Goal: Information Seeking & Learning: Learn about a topic

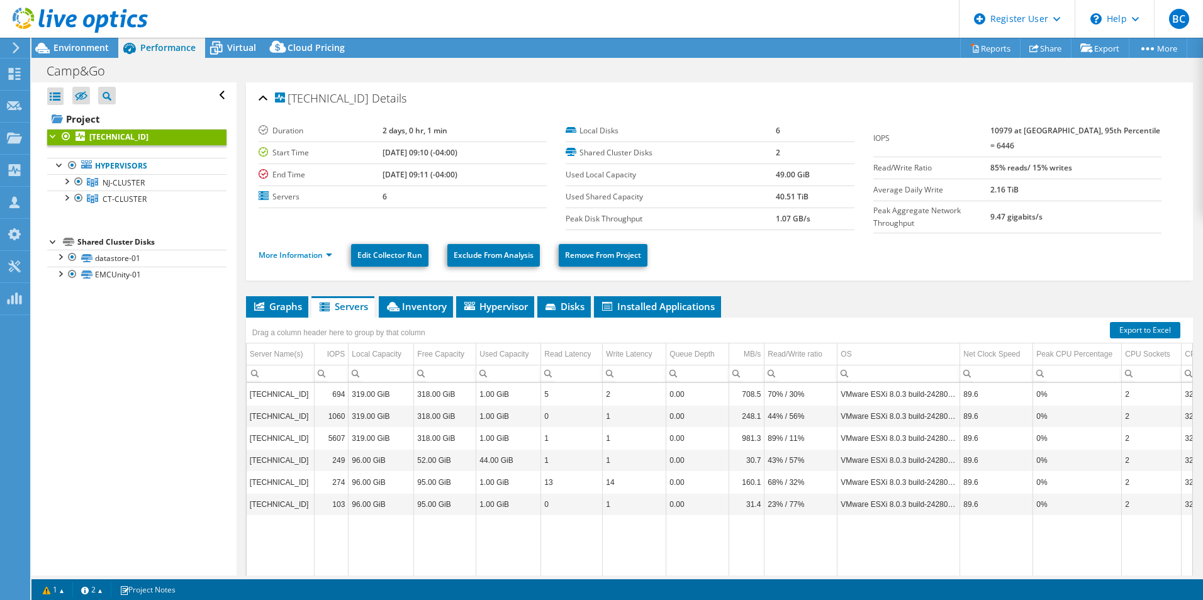
select select "USEast"
select select "USD"
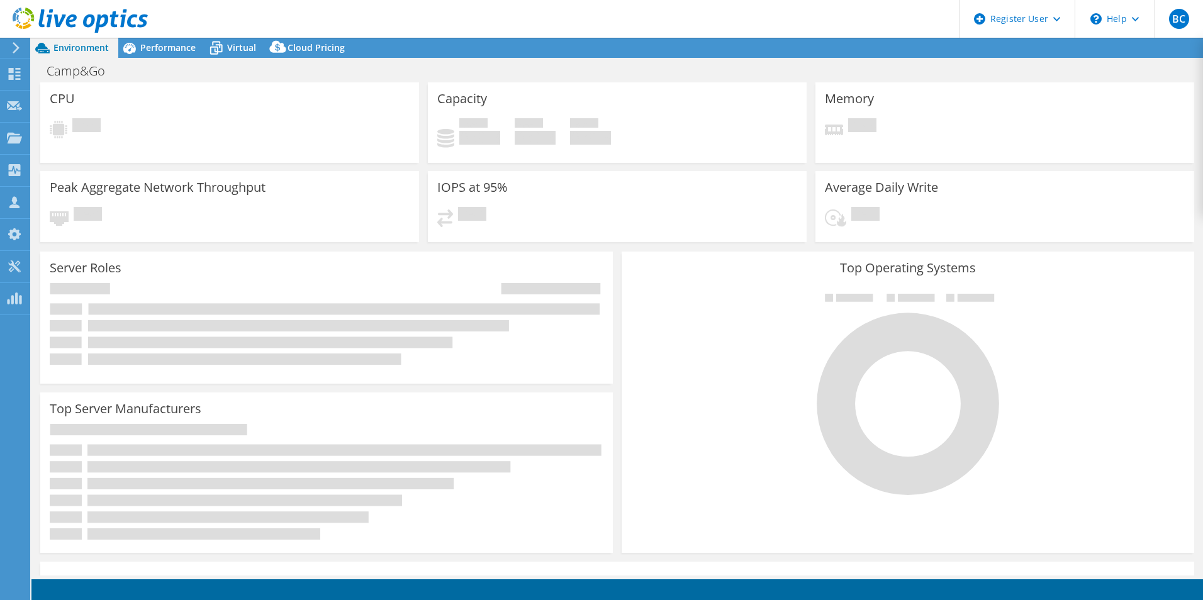
select select "USEast"
select select "USD"
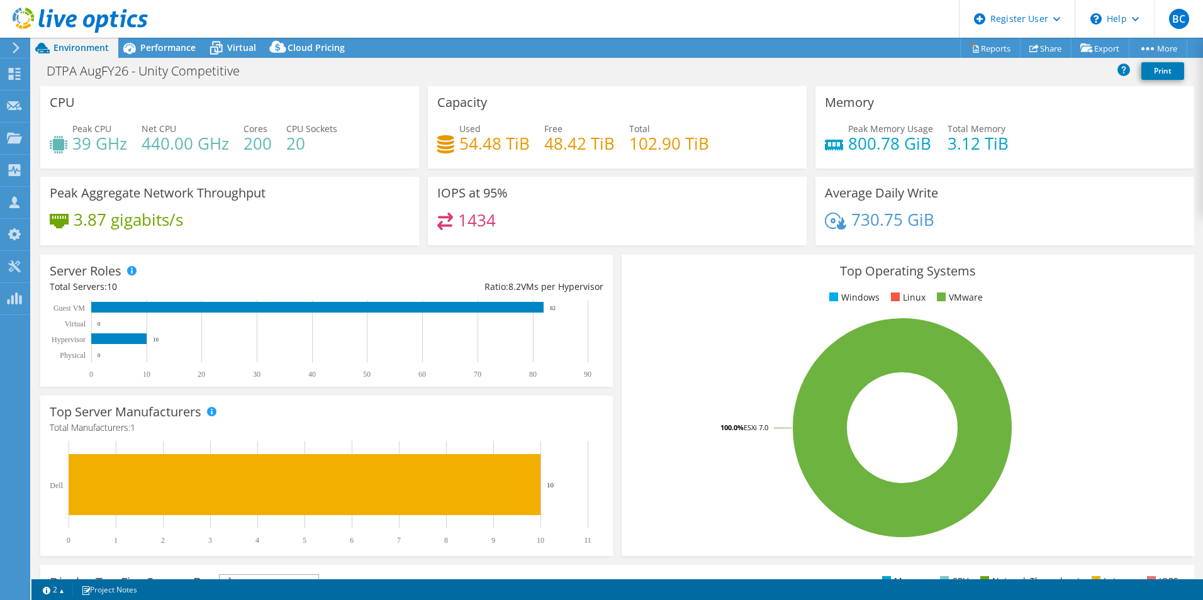
select select "USD"
drag, startPoint x: 181, startPoint y: 55, endPoint x: 202, endPoint y: 67, distance: 24.5
click at [202, 67] on div "Project Actions Project Actions Reports Share Export vSAN ReadyNode Sizer" at bounding box center [616, 319] width 1171 height 562
click at [202, 67] on h1 "DTPA AugFY26 - Unity Competitive" at bounding box center [150, 71] width 218 height 14
click at [282, 72] on div "DTPA AugFY26 - Unity Competitive Print" at bounding box center [616, 70] width 1171 height 23
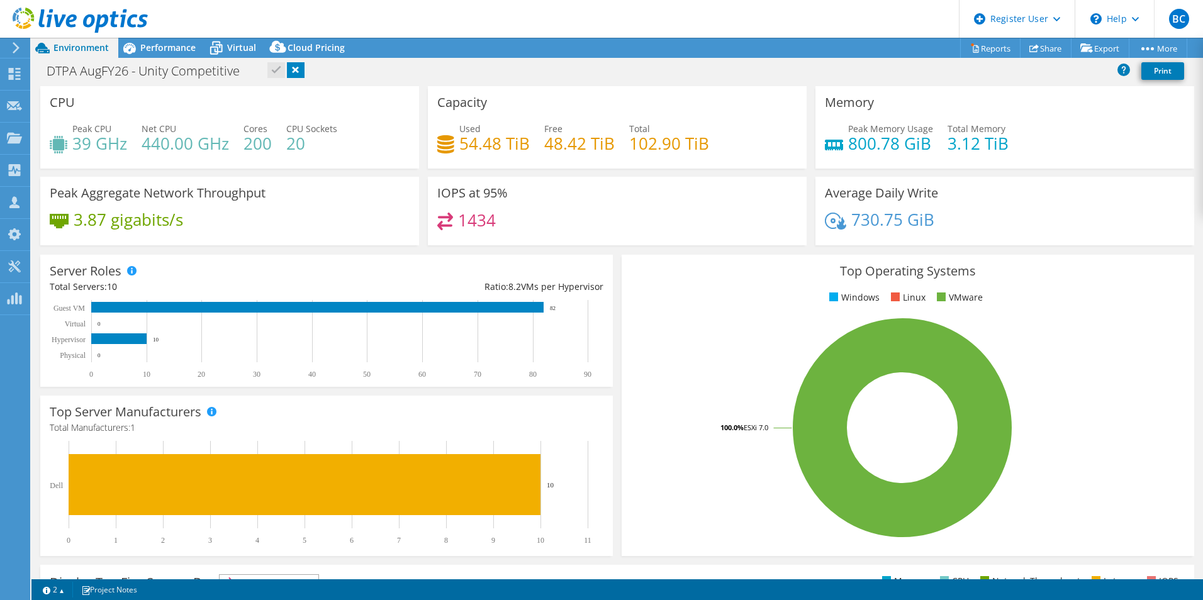
click at [306, 111] on div "CPU Peak CPU 39 GHz Net CPU 440.00 GHz Cores 200 CPU Sockets 20" at bounding box center [229, 127] width 379 height 82
click at [154, 48] on span "Performance" at bounding box center [167, 48] width 55 height 12
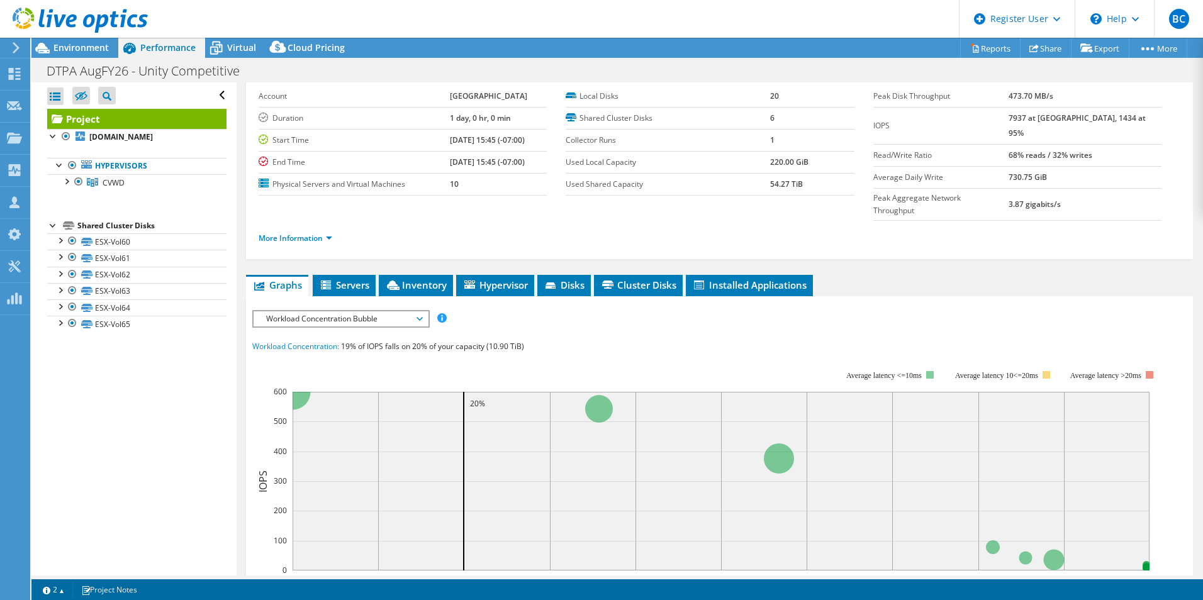
scroll to position [64, 0]
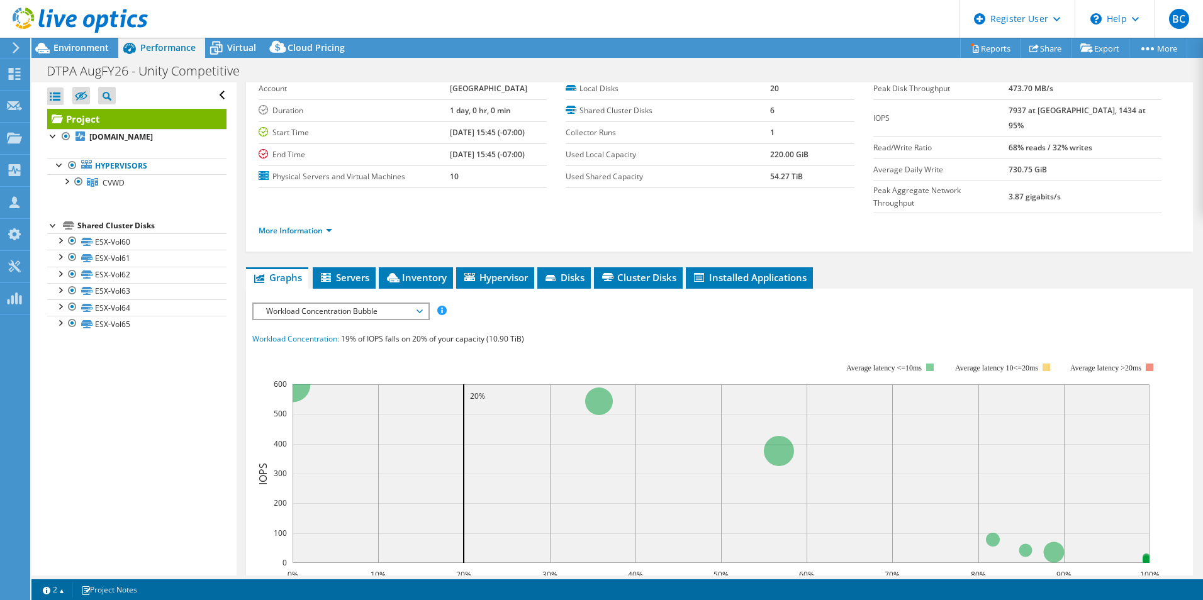
drag, startPoint x: 973, startPoint y: 309, endPoint x: 964, endPoint y: 337, distance: 29.8
click at [376, 304] on span "Workload Concentration Bubble" at bounding box center [341, 311] width 162 height 15
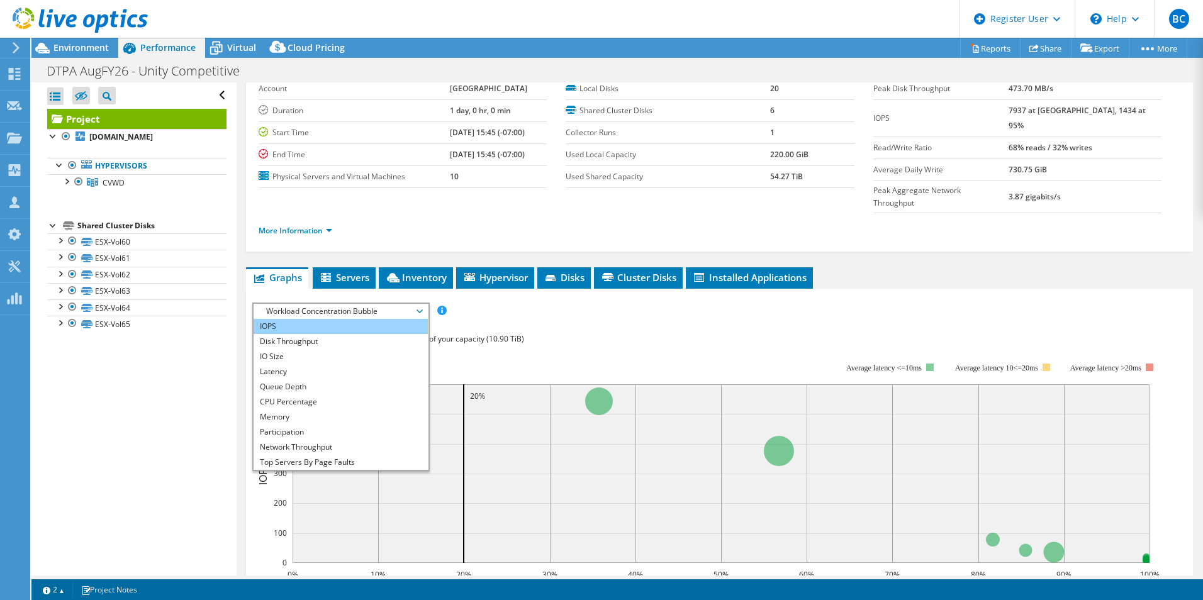
click at [299, 319] on li "IOPS" at bounding box center [341, 326] width 174 height 15
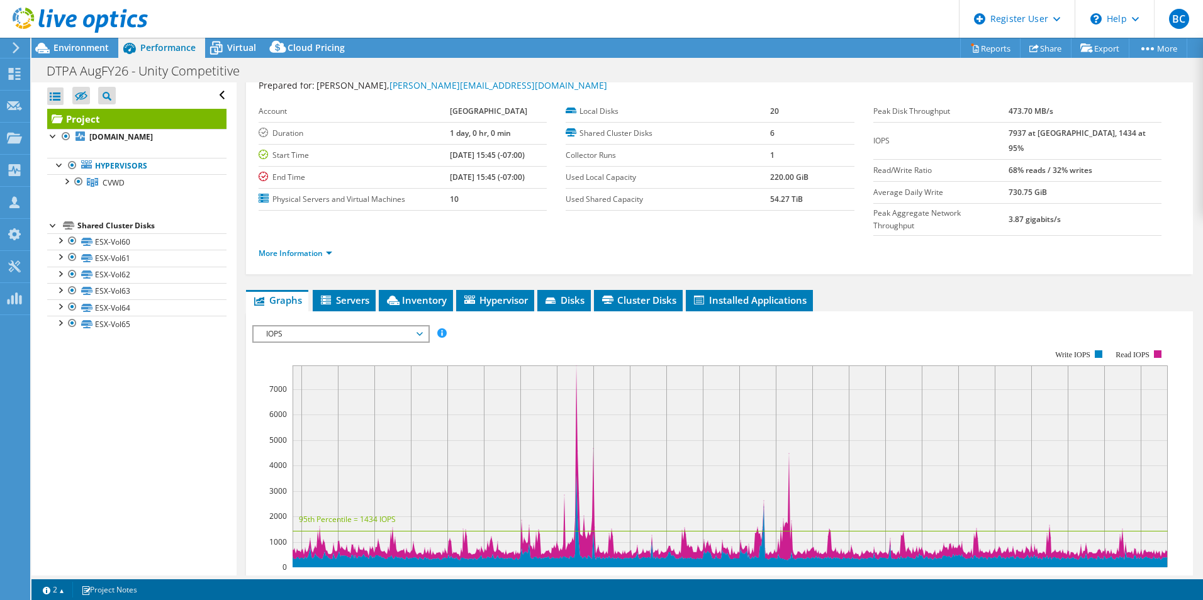
scroll to position [25, 0]
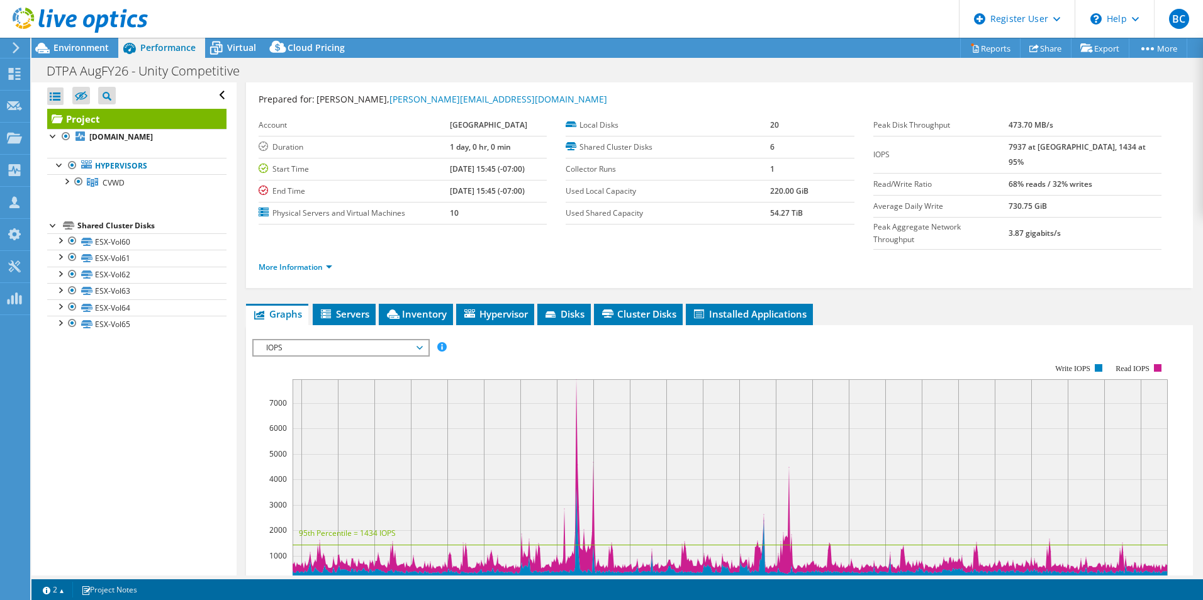
drag, startPoint x: 962, startPoint y: 280, endPoint x: 947, endPoint y: 253, distance: 30.7
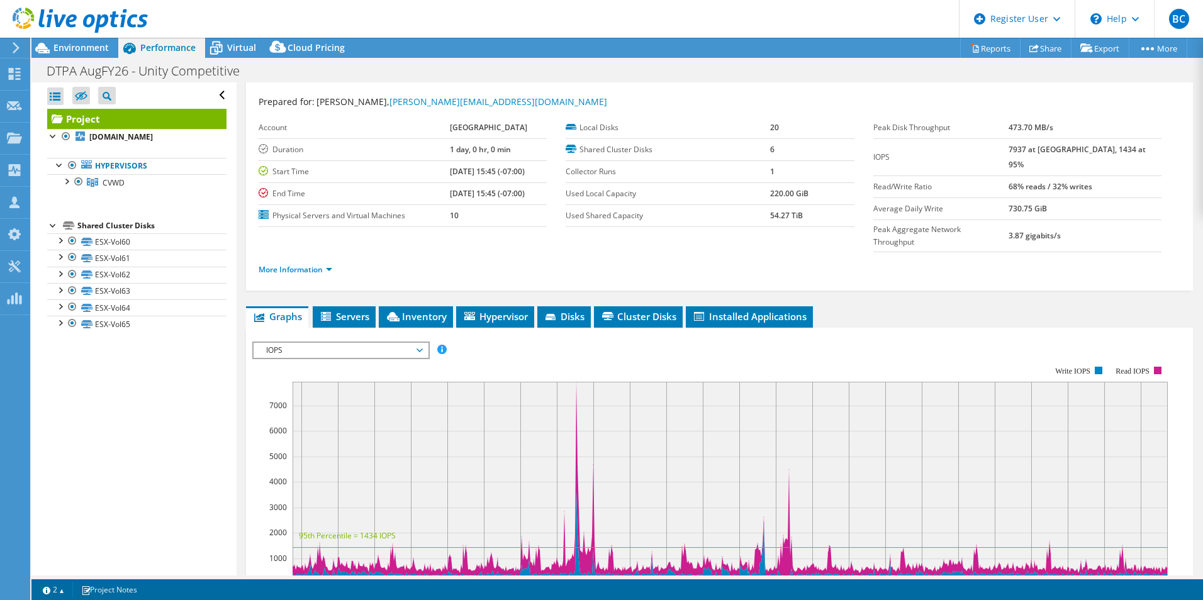
click at [55, 223] on div at bounding box center [53, 224] width 13 height 13
click at [311, 264] on link "More Information" at bounding box center [296, 269] width 74 height 11
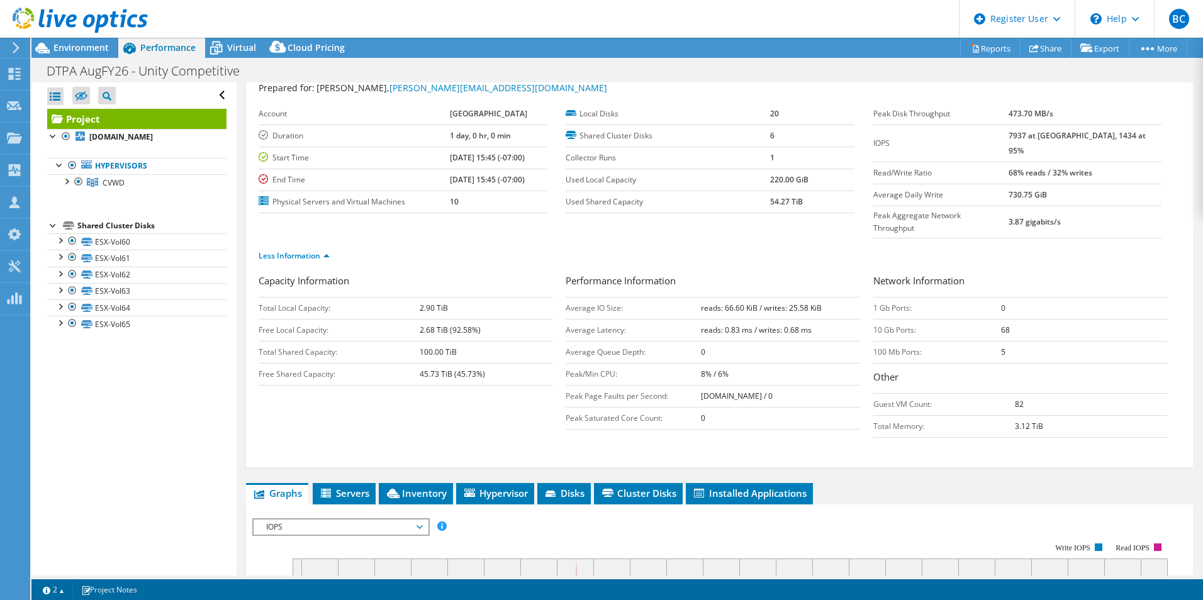
drag, startPoint x: 826, startPoint y: 217, endPoint x: 819, endPoint y: 243, distance: 26.9
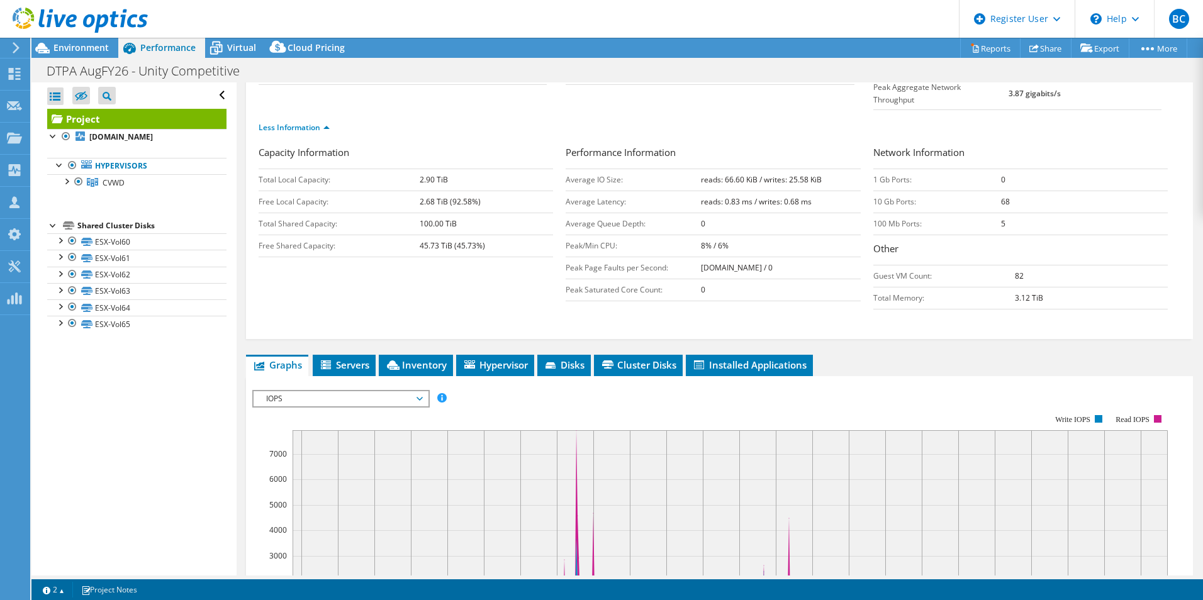
drag, startPoint x: 808, startPoint y: 314, endPoint x: 785, endPoint y: 360, distance: 51.8
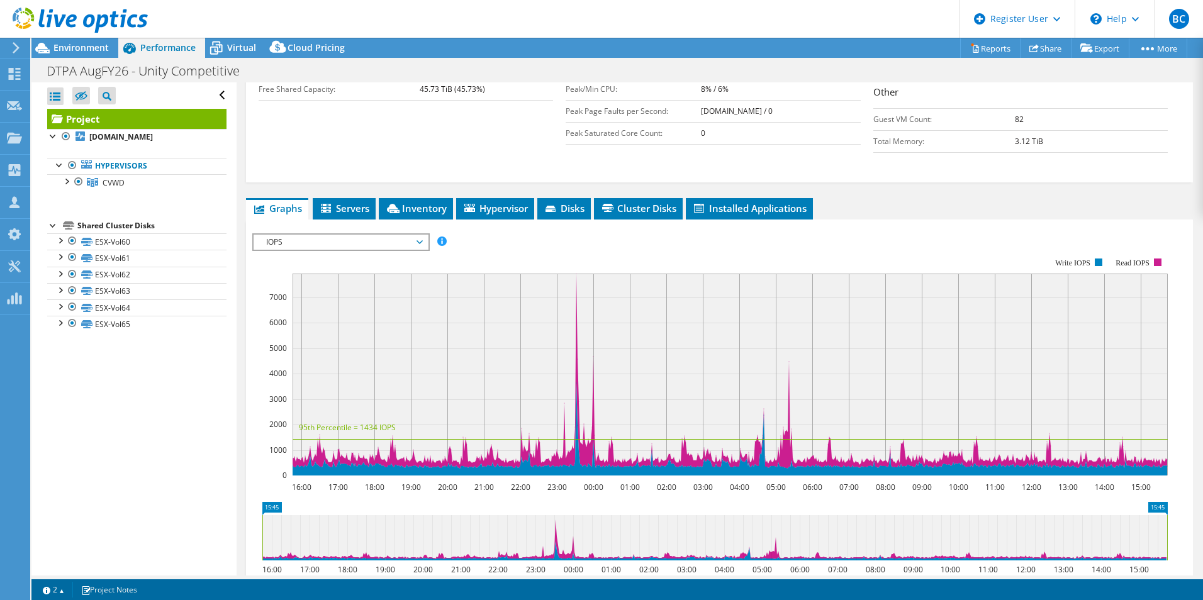
drag, startPoint x: 634, startPoint y: 352, endPoint x: 634, endPoint y: 384, distance: 32.1
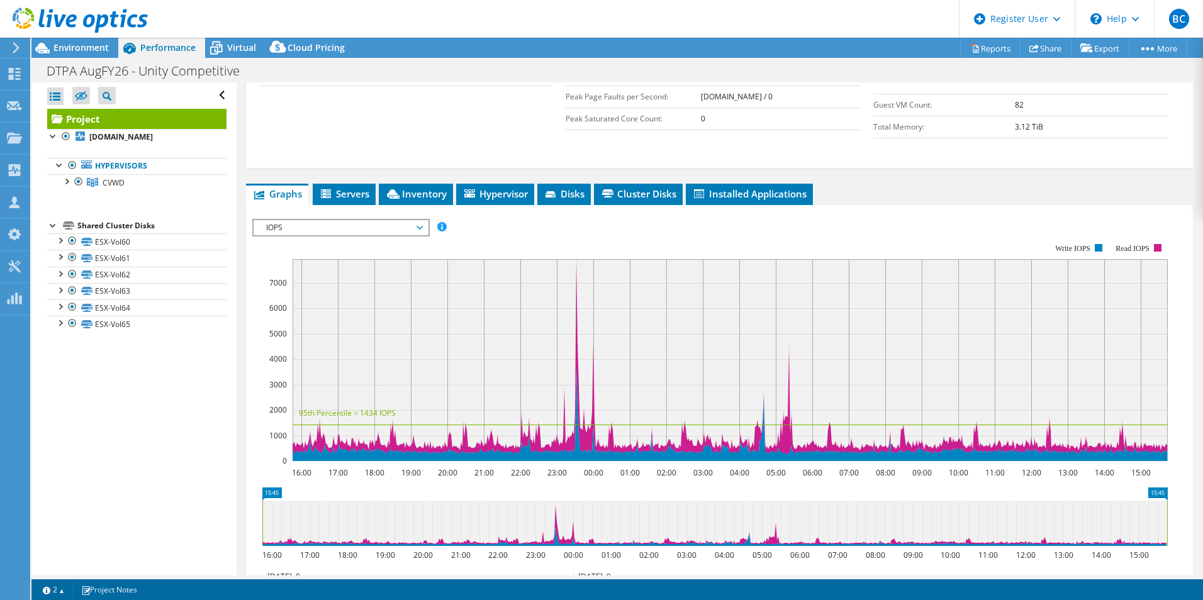
click at [381, 220] on span "IOPS" at bounding box center [341, 227] width 162 height 15
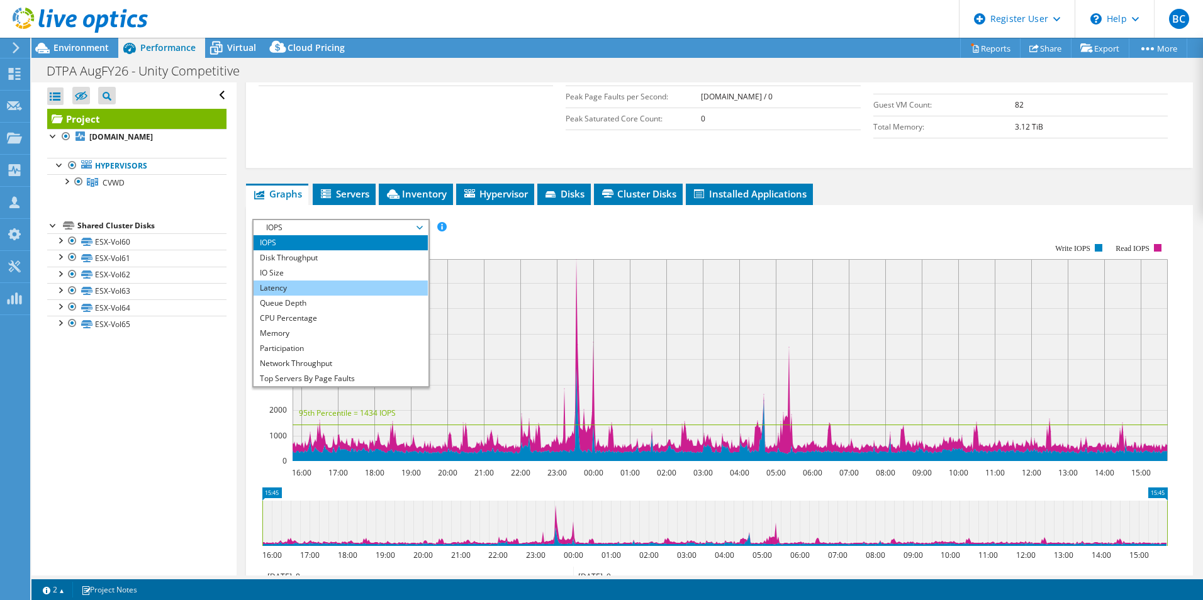
click at [352, 281] on li "Latency" at bounding box center [341, 288] width 174 height 15
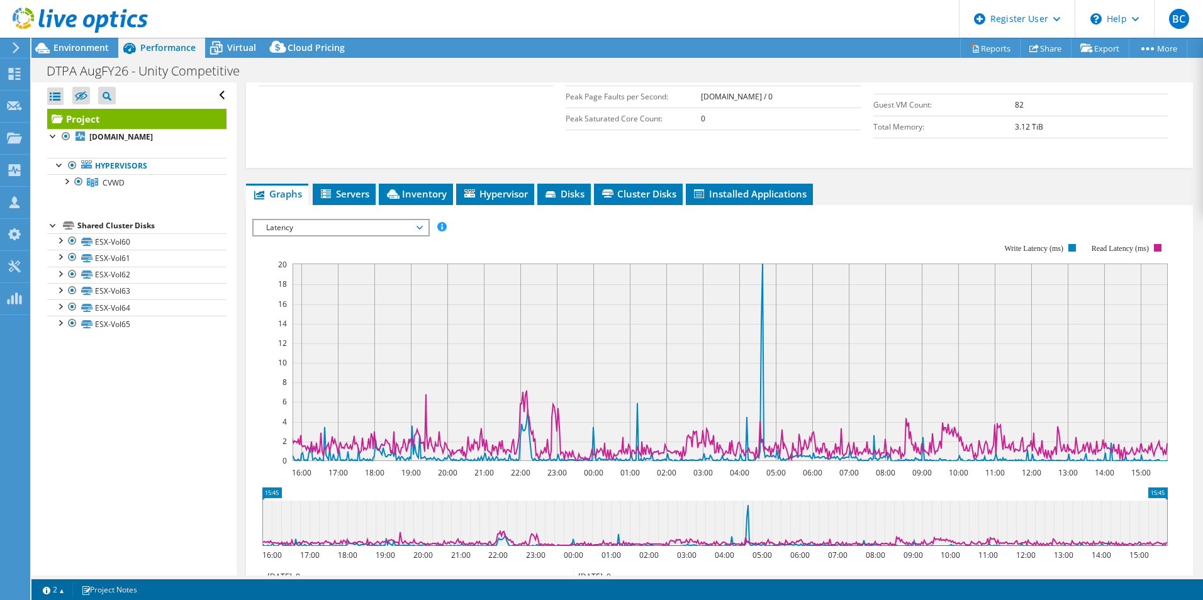
click at [376, 220] on span "Latency" at bounding box center [341, 227] width 162 height 15
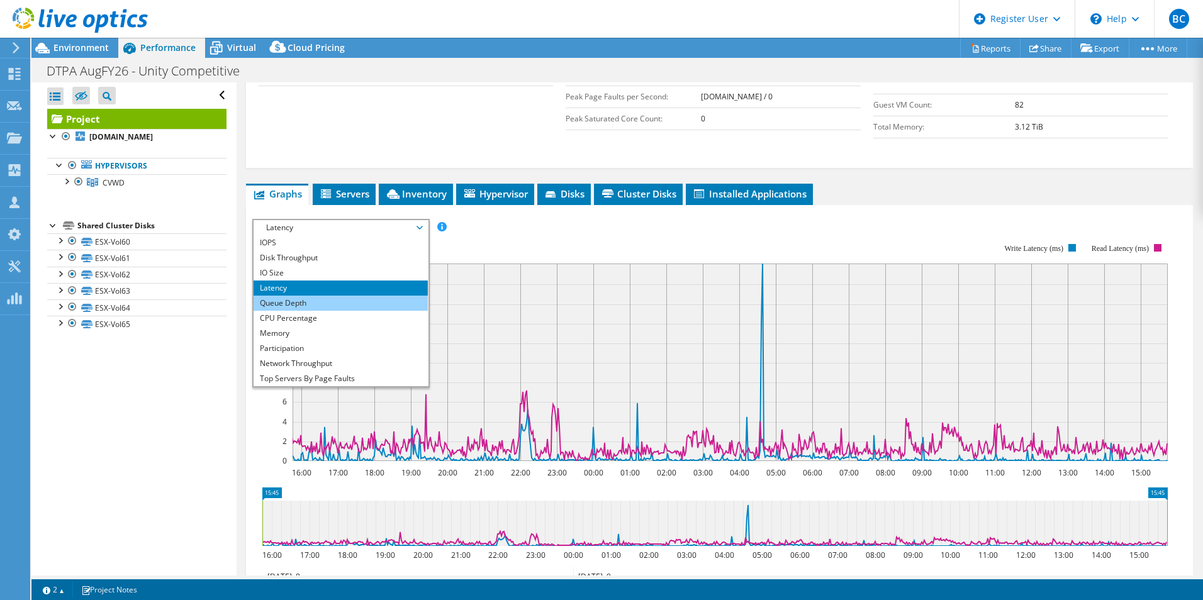
click at [323, 296] on li "Queue Depth" at bounding box center [341, 303] width 174 height 15
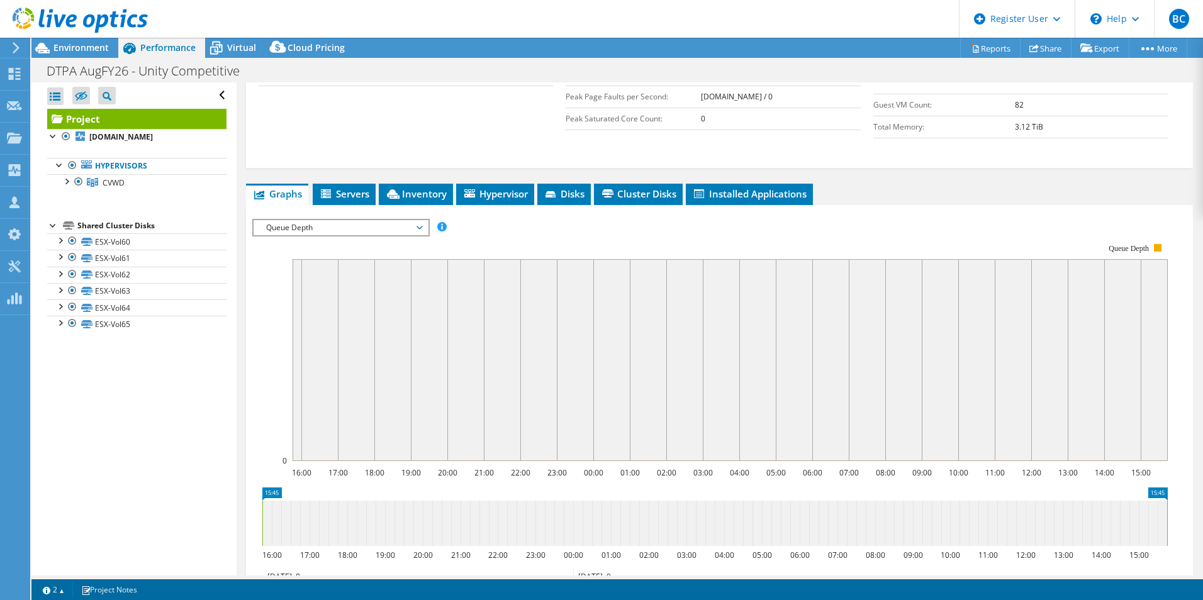
click at [310, 220] on span "Queue Depth" at bounding box center [341, 227] width 162 height 15
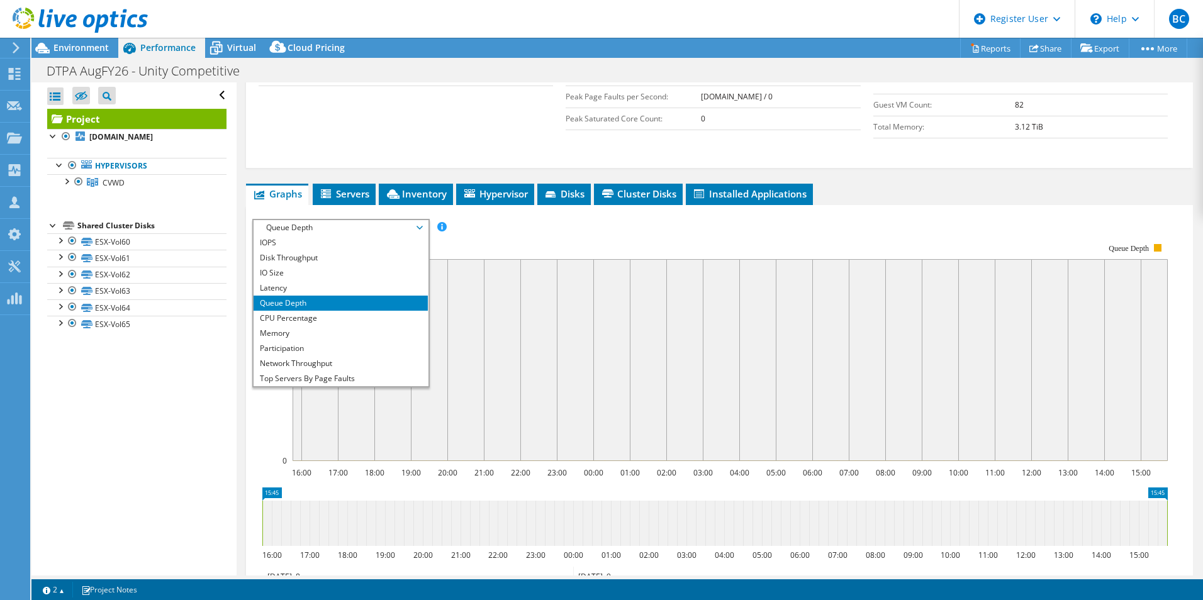
click at [310, 220] on span "Queue Depth" at bounding box center [341, 227] width 162 height 15
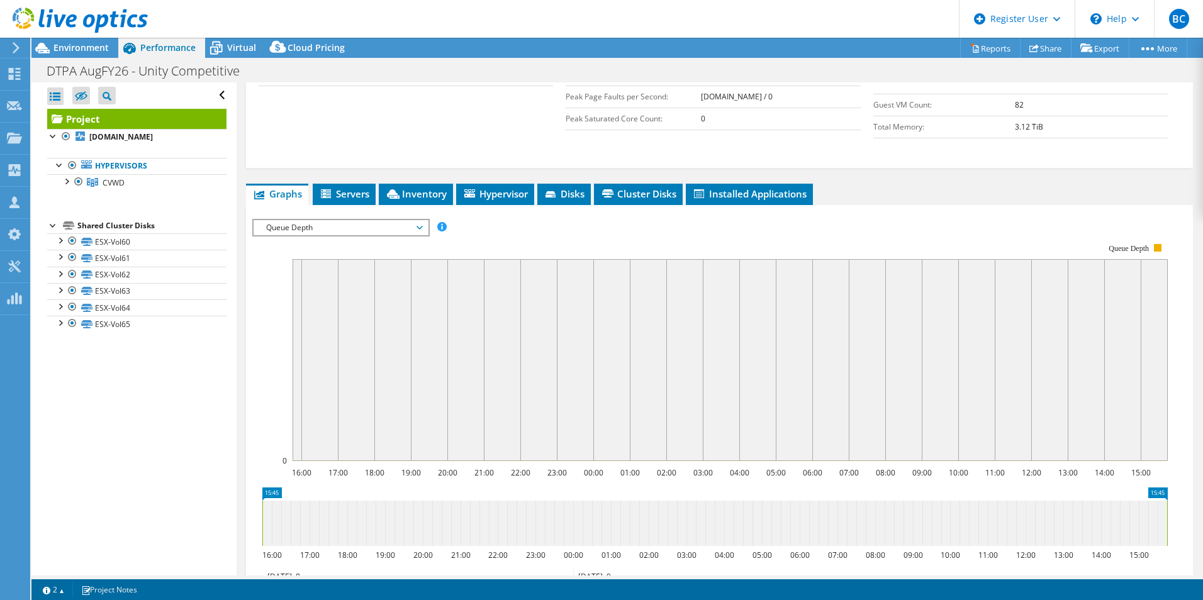
click at [310, 220] on span "Queue Depth" at bounding box center [341, 227] width 162 height 15
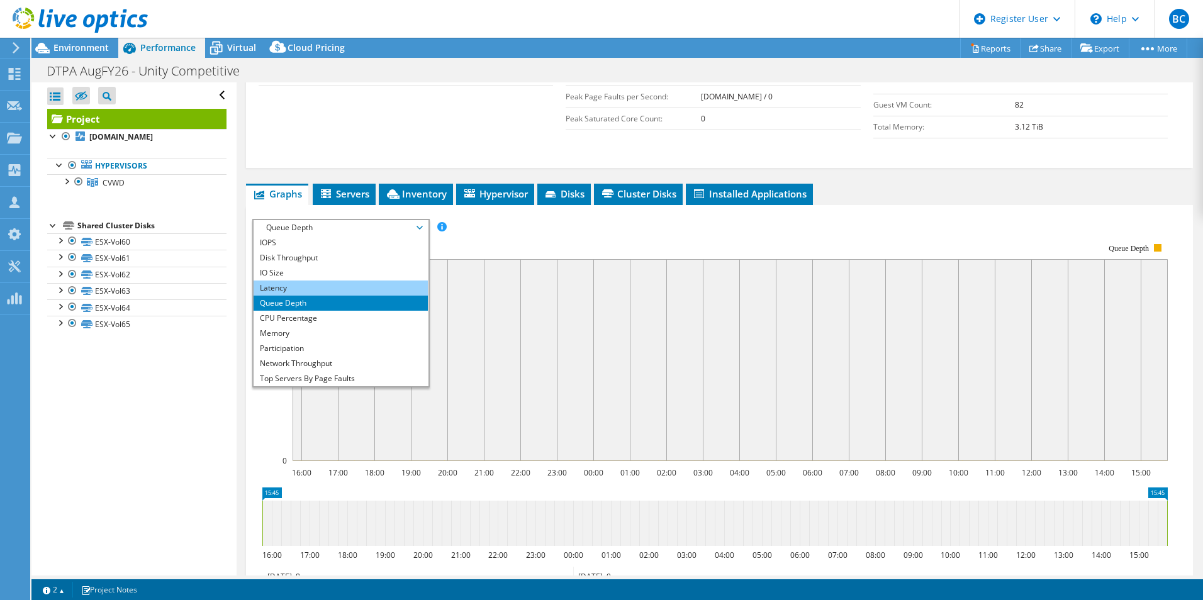
click at [306, 281] on li "Latency" at bounding box center [341, 288] width 174 height 15
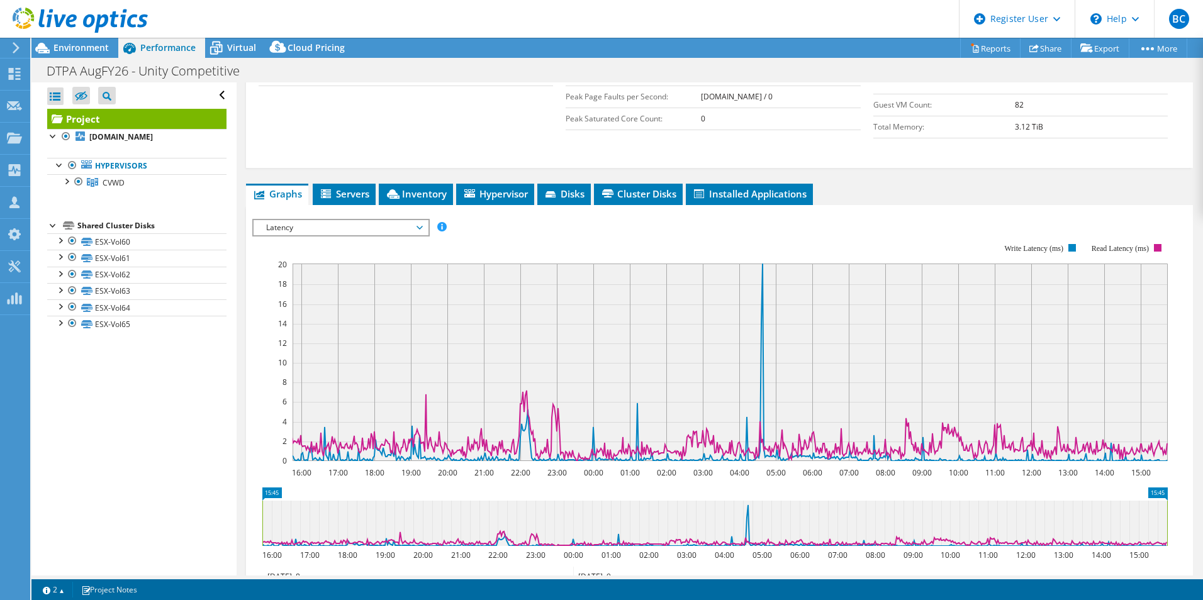
click at [327, 220] on span "Latency" at bounding box center [341, 227] width 162 height 15
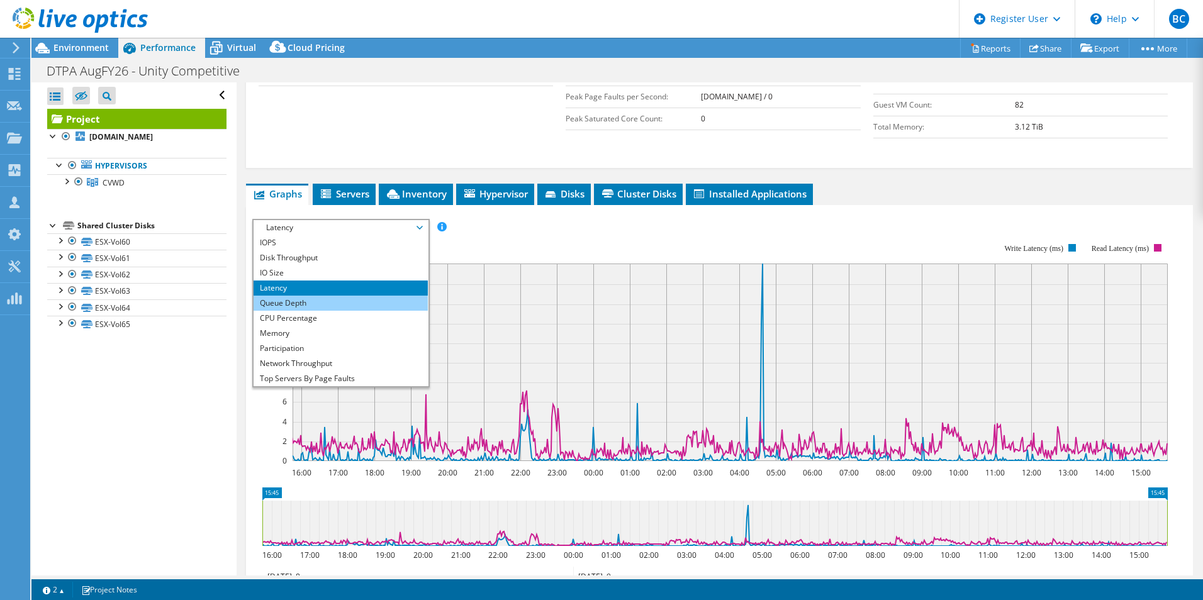
click at [305, 296] on li "Queue Depth" at bounding box center [341, 303] width 174 height 15
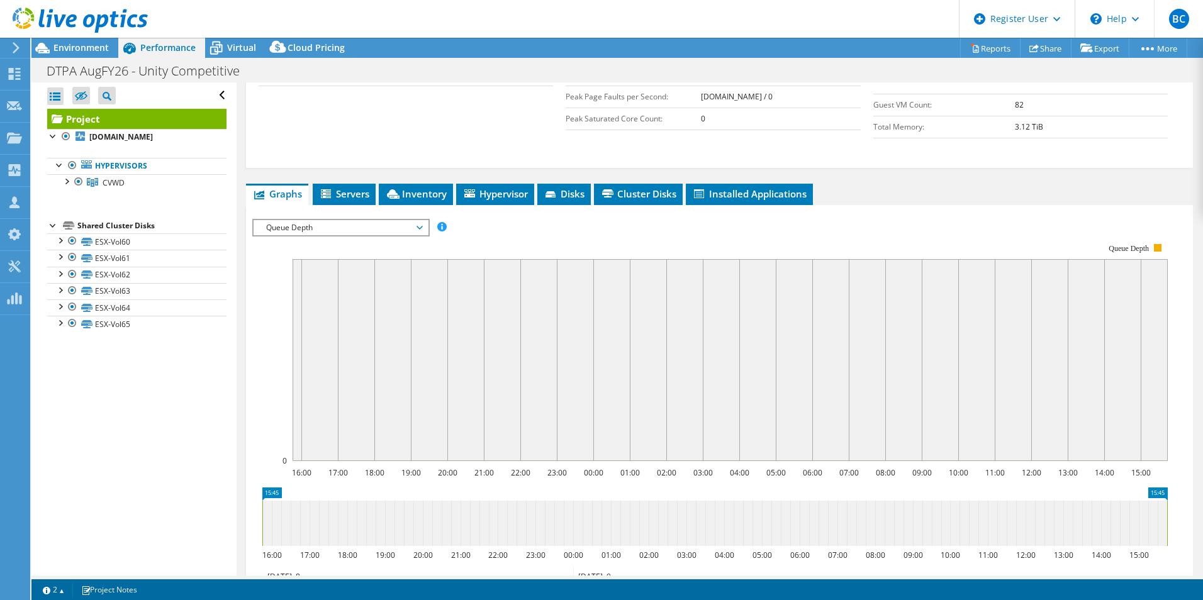
click at [349, 220] on span "Queue Depth" at bounding box center [341, 227] width 162 height 15
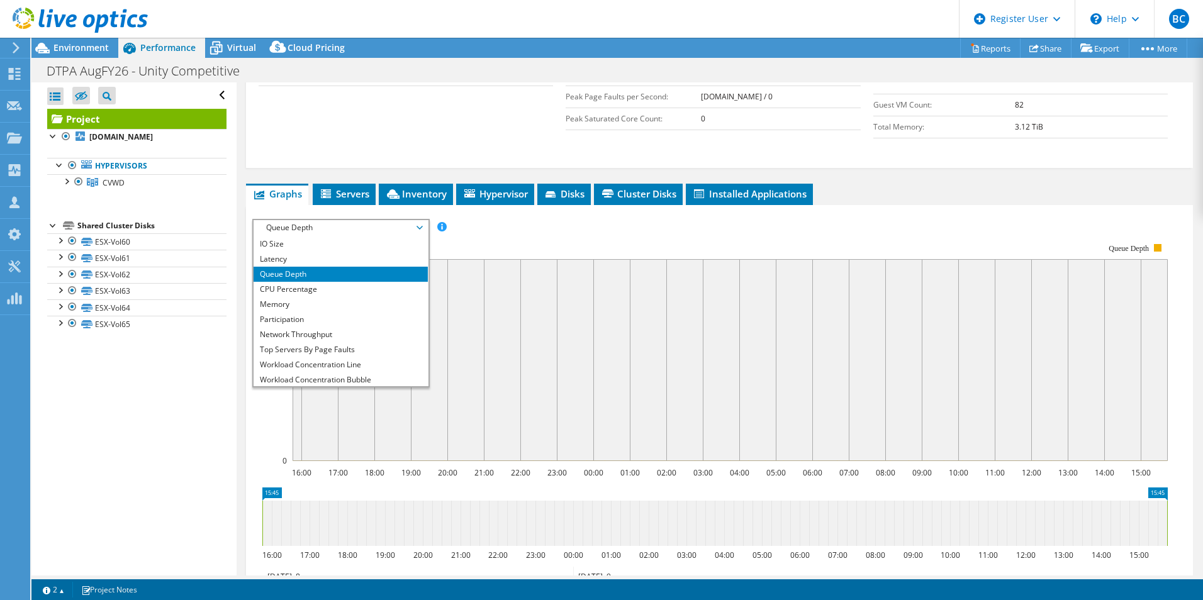
scroll to position [45, 0]
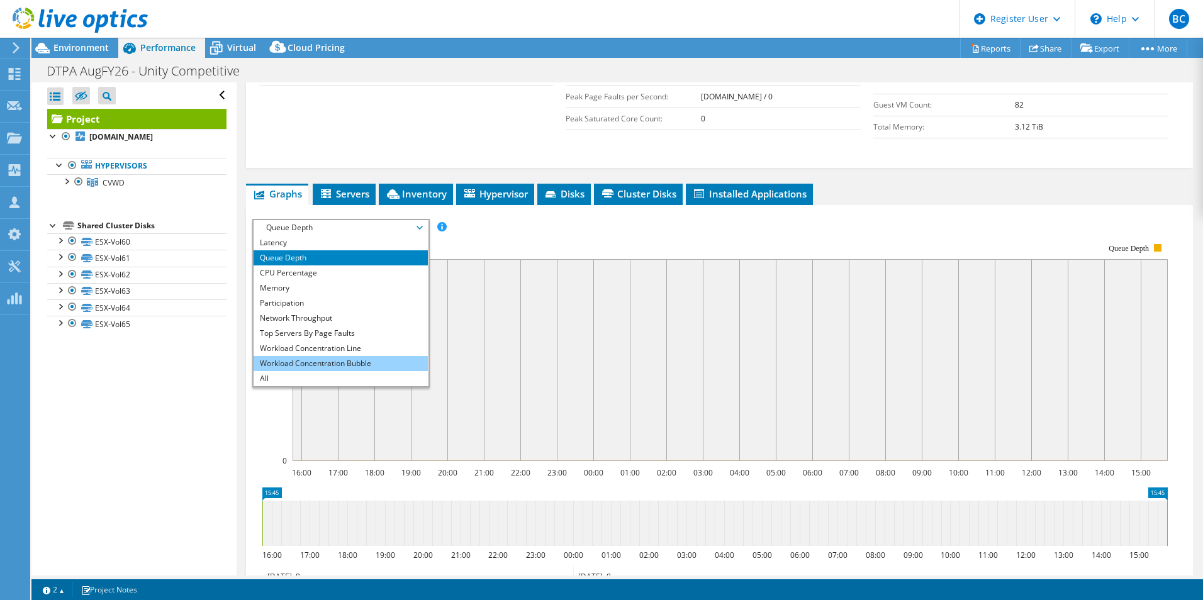
click at [366, 356] on li "Workload Concentration Bubble" at bounding box center [341, 363] width 174 height 15
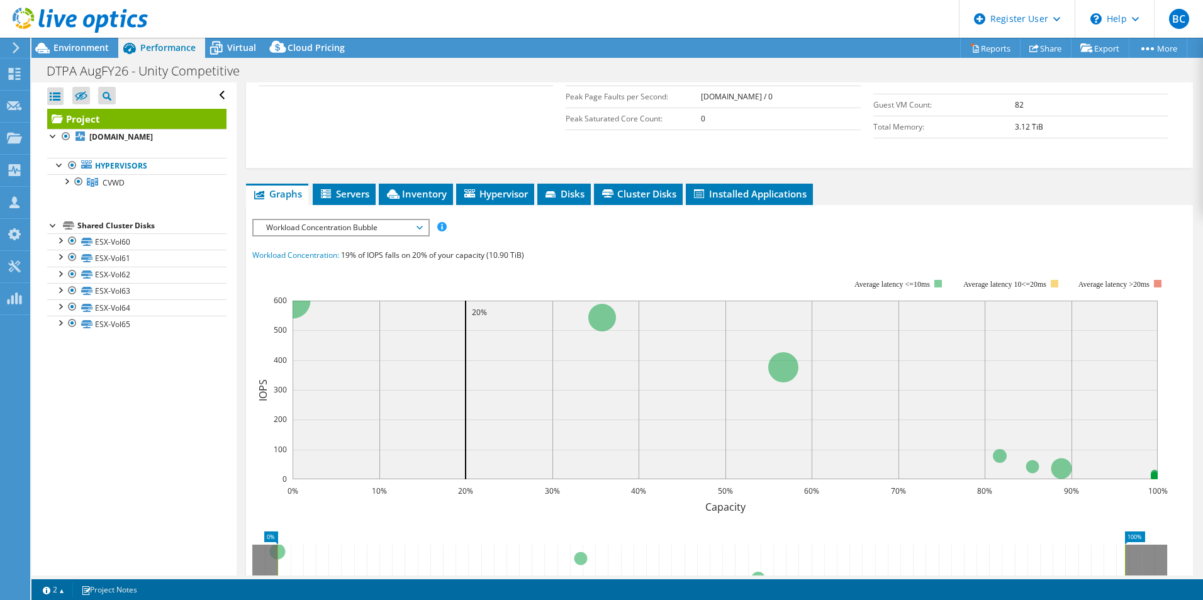
click at [516, 262] on rect at bounding box center [709, 388] width 915 height 252
click at [371, 220] on span "Workload Concentration Bubble" at bounding box center [341, 227] width 162 height 15
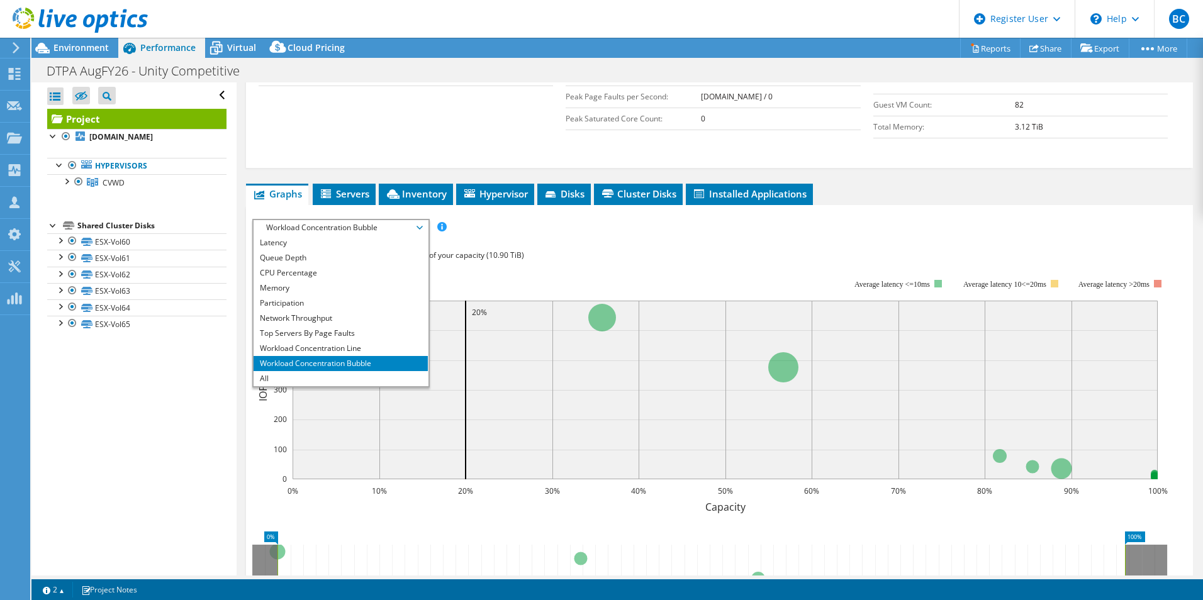
click at [508, 250] on span "19% of IOPS falls on 20% of your capacity (10.90 TiB)" at bounding box center [432, 255] width 183 height 11
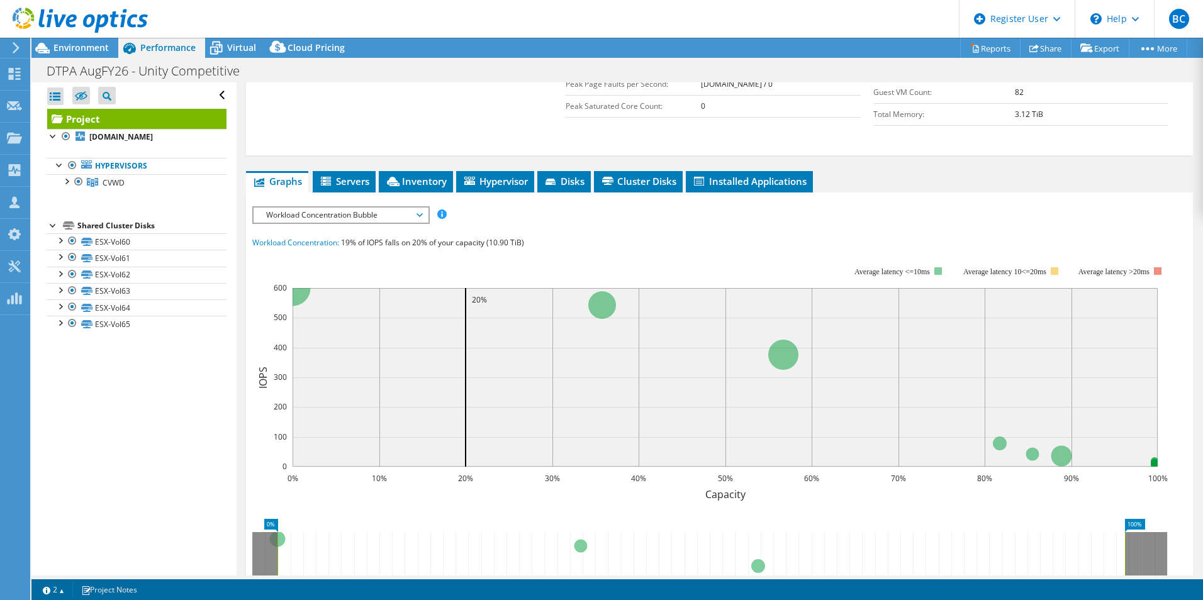
drag, startPoint x: 508, startPoint y: 227, endPoint x: 505, endPoint y: 210, distance: 17.9
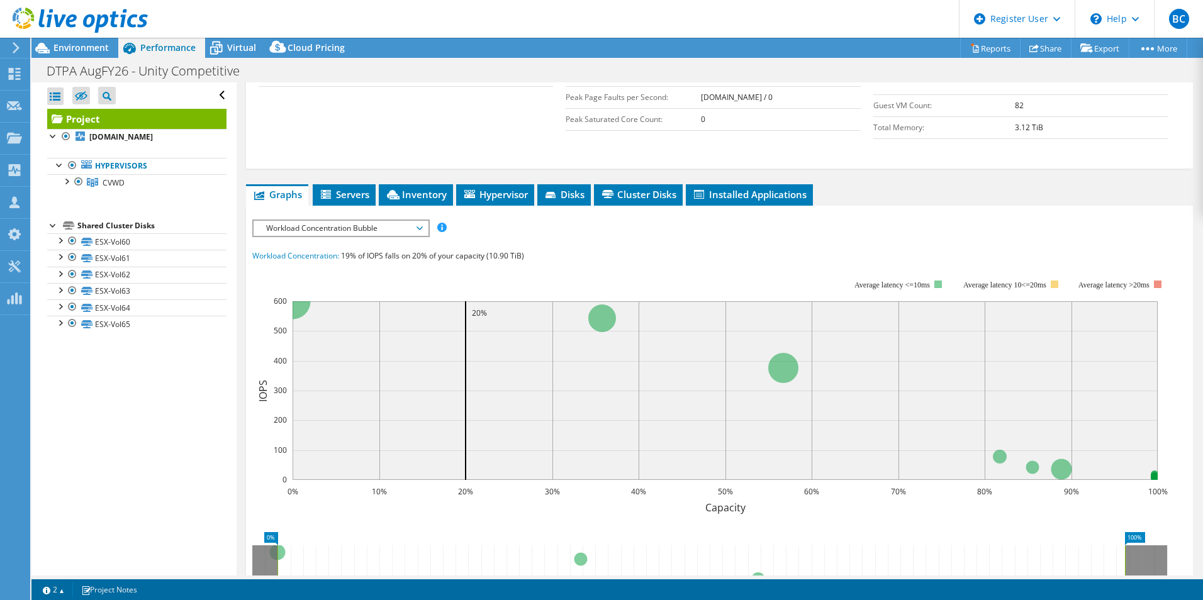
scroll to position [330, 0]
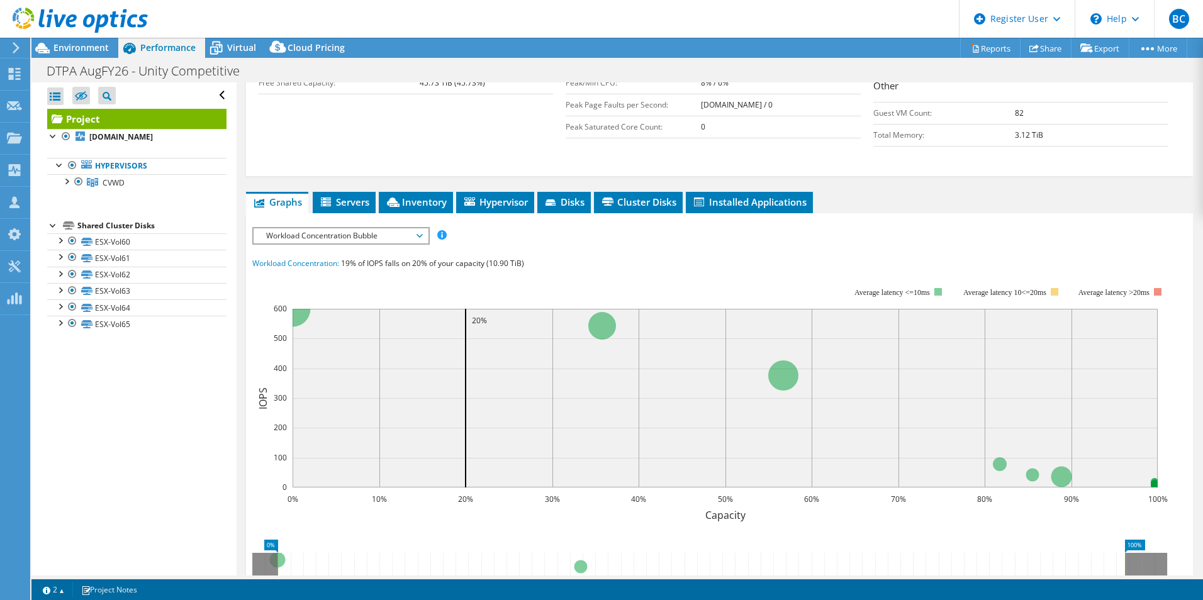
drag, startPoint x: 504, startPoint y: 215, endPoint x: 475, endPoint y: 198, distance: 33.6
click at [401, 228] on span "Workload Concentration Bubble" at bounding box center [341, 235] width 162 height 15
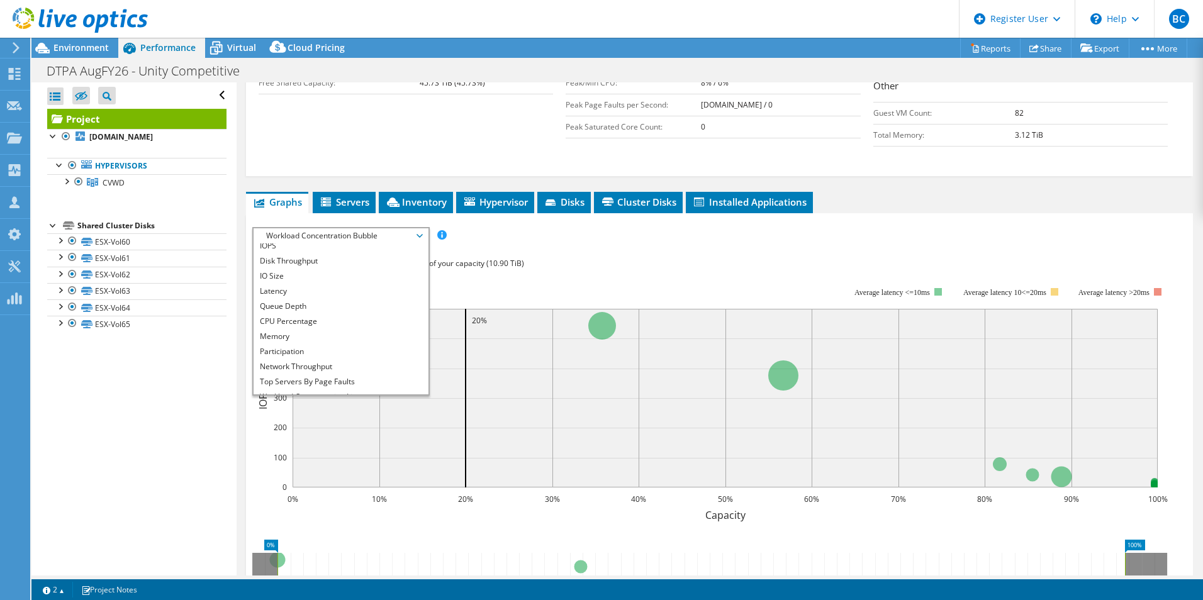
scroll to position [0, 0]
click at [401, 319] on li "CPU Percentage" at bounding box center [341, 326] width 174 height 15
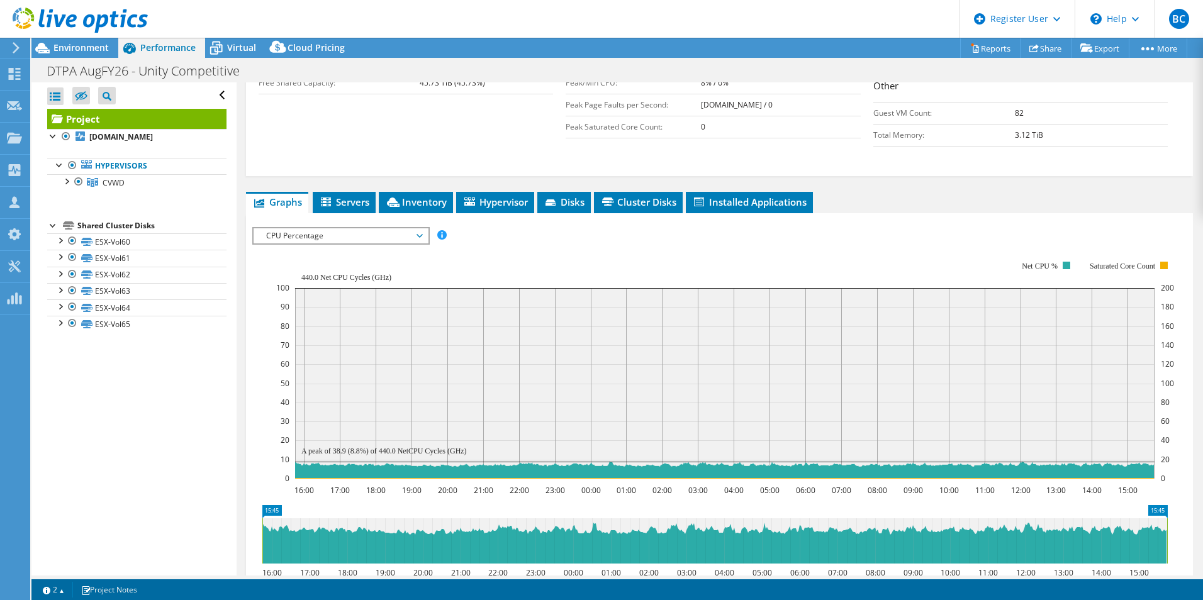
click at [330, 228] on span "CPU Percentage" at bounding box center [341, 235] width 162 height 15
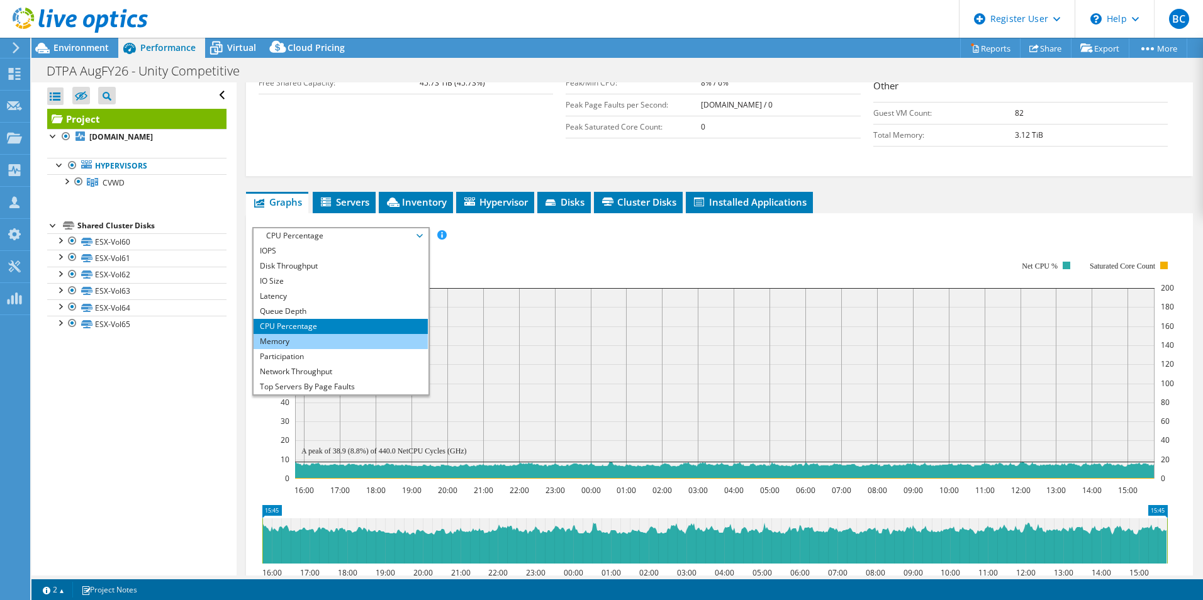
click at [317, 334] on li "Memory" at bounding box center [341, 341] width 174 height 15
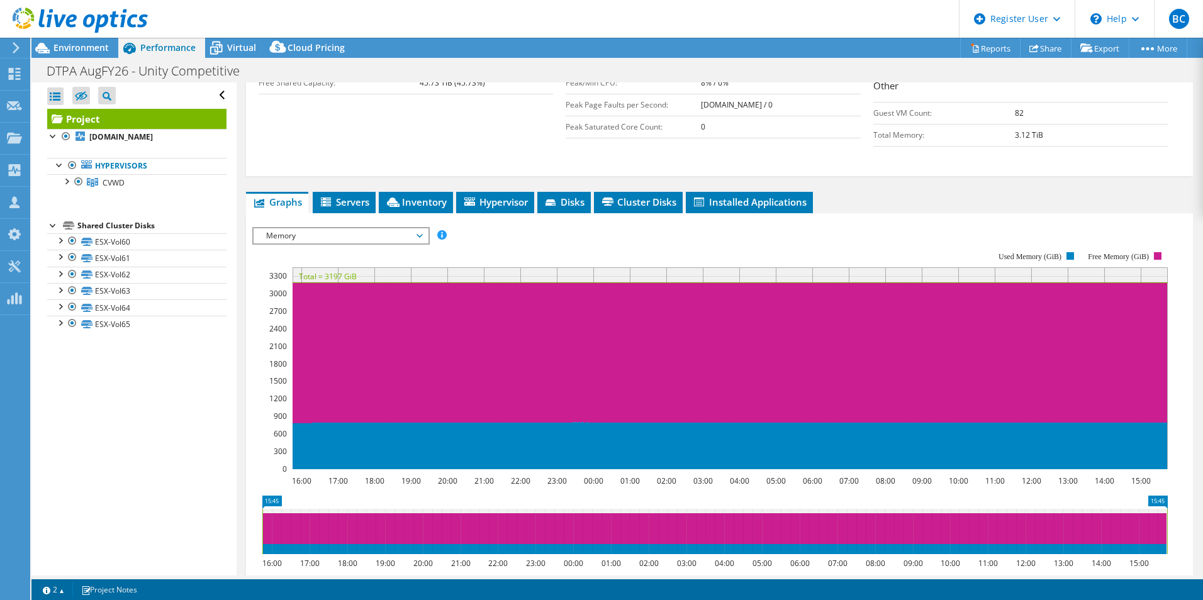
click at [371, 228] on span "Memory" at bounding box center [341, 235] width 162 height 15
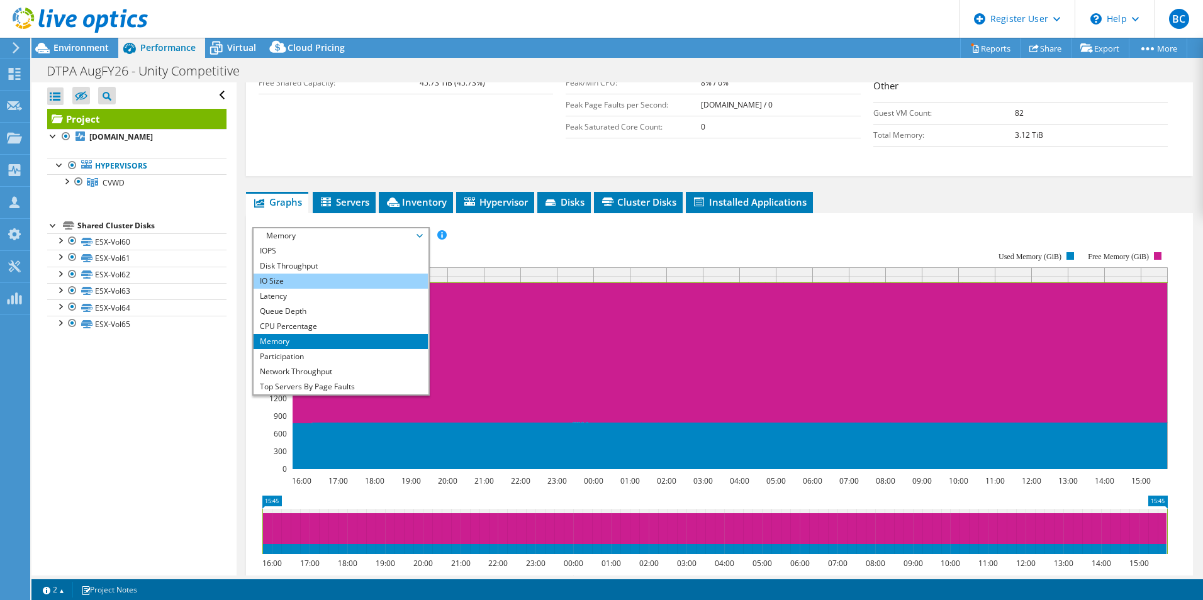
click at [348, 274] on li "IO Size" at bounding box center [341, 281] width 174 height 15
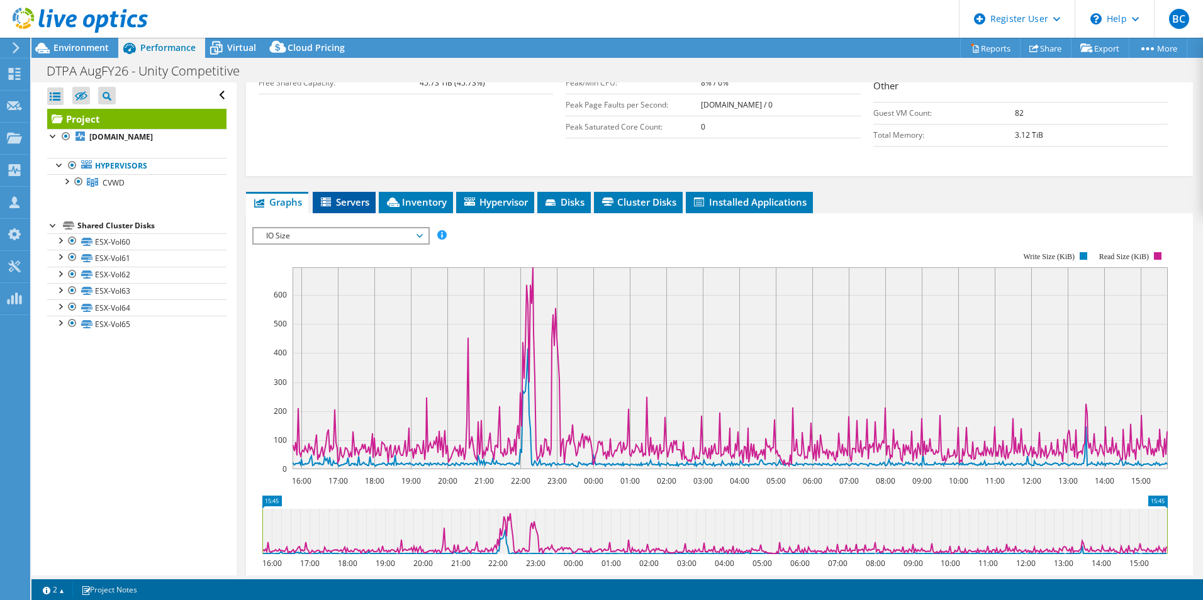
click at [361, 196] on span "Servers" at bounding box center [344, 202] width 50 height 13
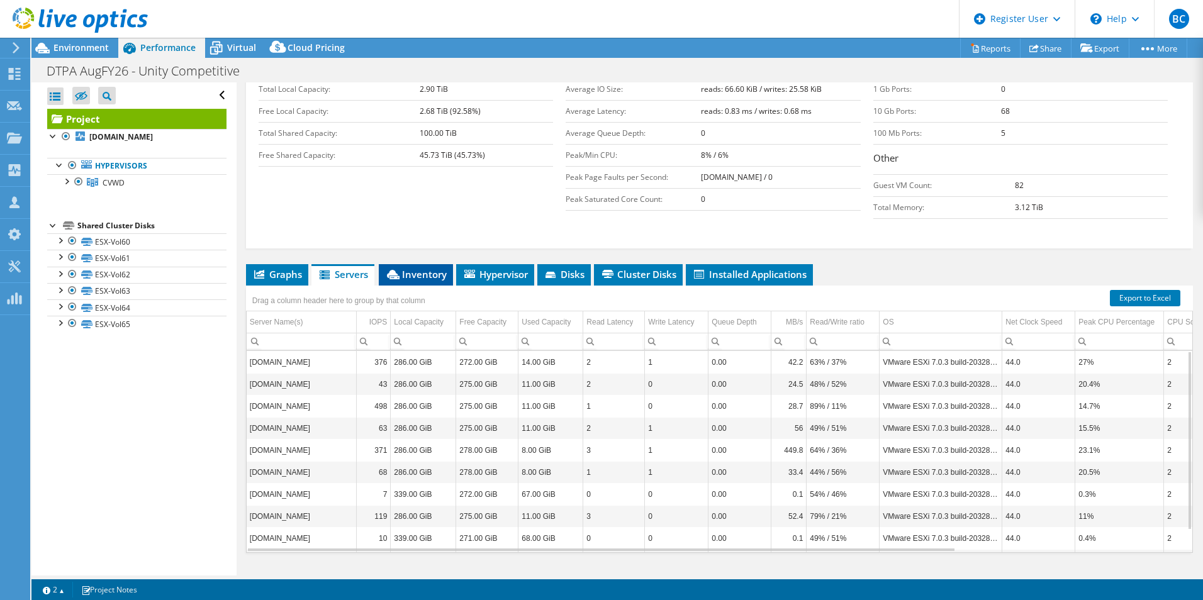
click at [406, 268] on span "Inventory" at bounding box center [416, 274] width 62 height 13
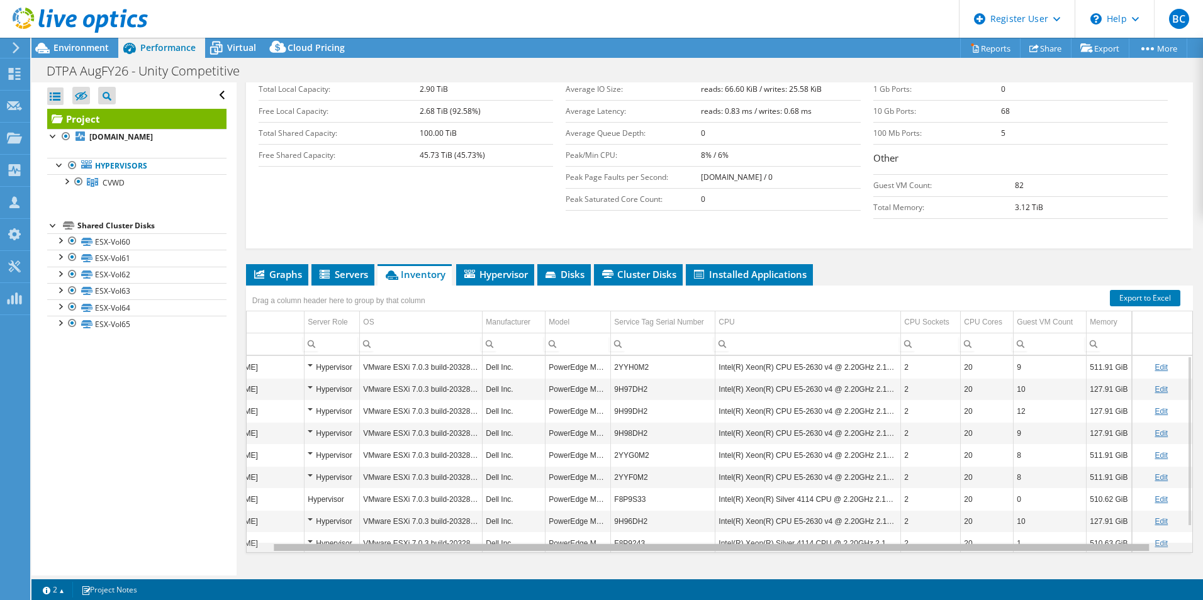
scroll to position [0, 62]
drag, startPoint x: 1024, startPoint y: 525, endPoint x: 1125, endPoint y: 544, distance: 102.9
click at [1125, 544] on body "BC Dell User Brendan Clayton Brendan.Clayton@dell.com Dell My Profile Log Out \…" at bounding box center [601, 300] width 1203 height 600
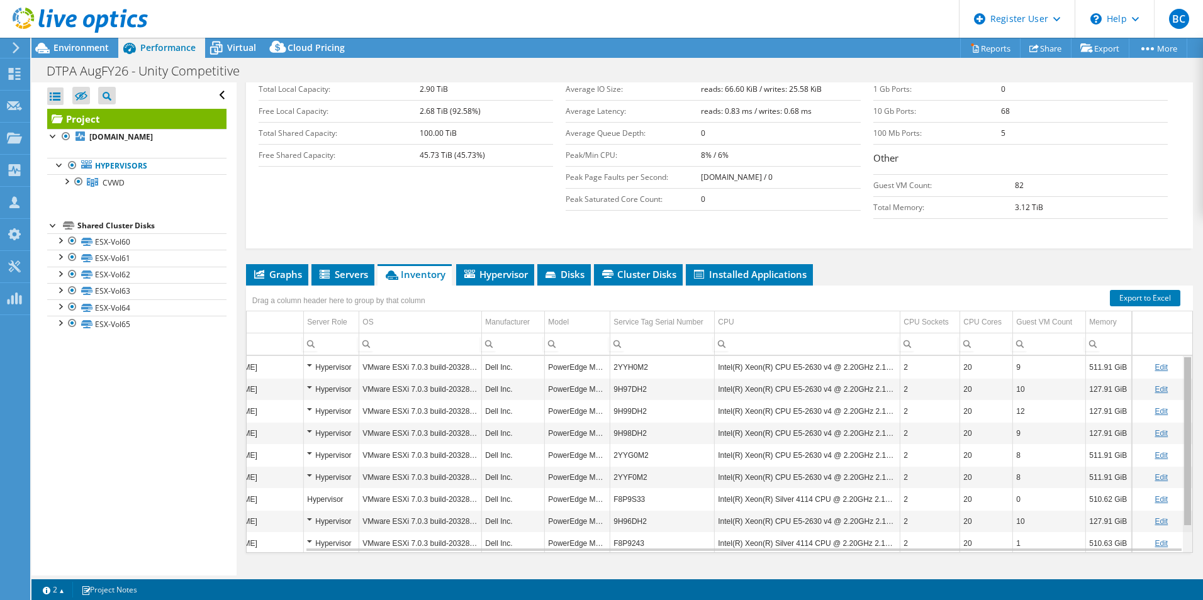
drag, startPoint x: 1180, startPoint y: 408, endPoint x: 1180, endPoint y: 415, distance: 6.3
click at [1180, 415] on body "BC Dell User Brendan Clayton Brendan.Clayton@dell.com Dell My Profile Log Out \…" at bounding box center [601, 300] width 1203 height 600
click at [965, 315] on div "CPU Cores" at bounding box center [982, 322] width 38 height 15
click at [972, 315] on div "CPU Cores" at bounding box center [980, 322] width 35 height 15
click at [927, 315] on div "CPU Sockets" at bounding box center [925, 322] width 45 height 15
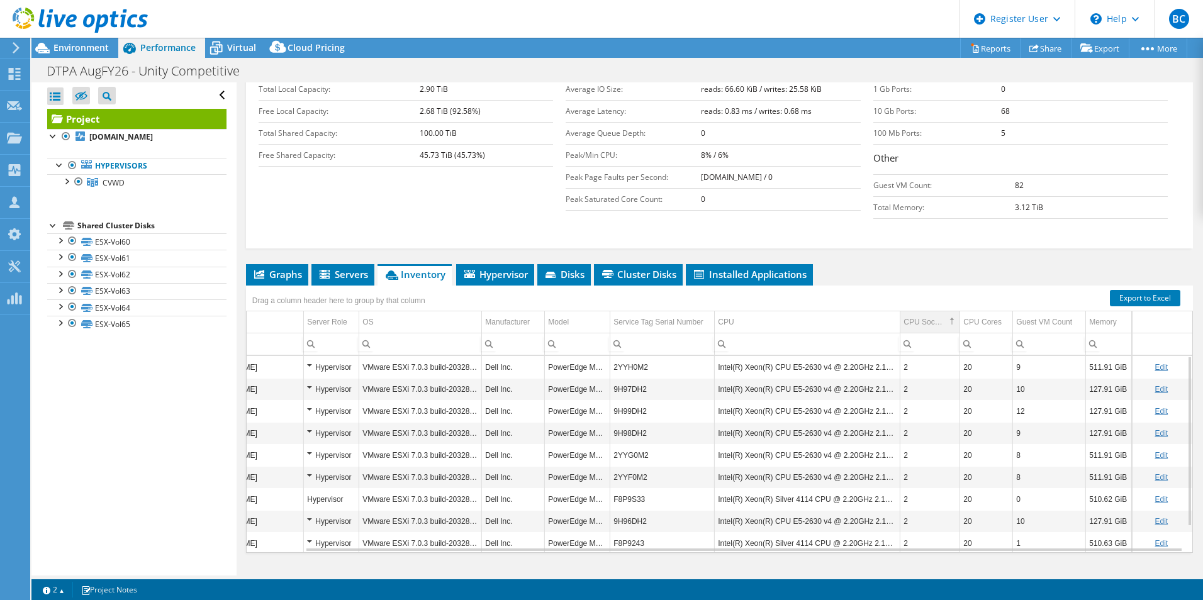
click at [927, 315] on div "CPU Sockets" at bounding box center [924, 322] width 42 height 15
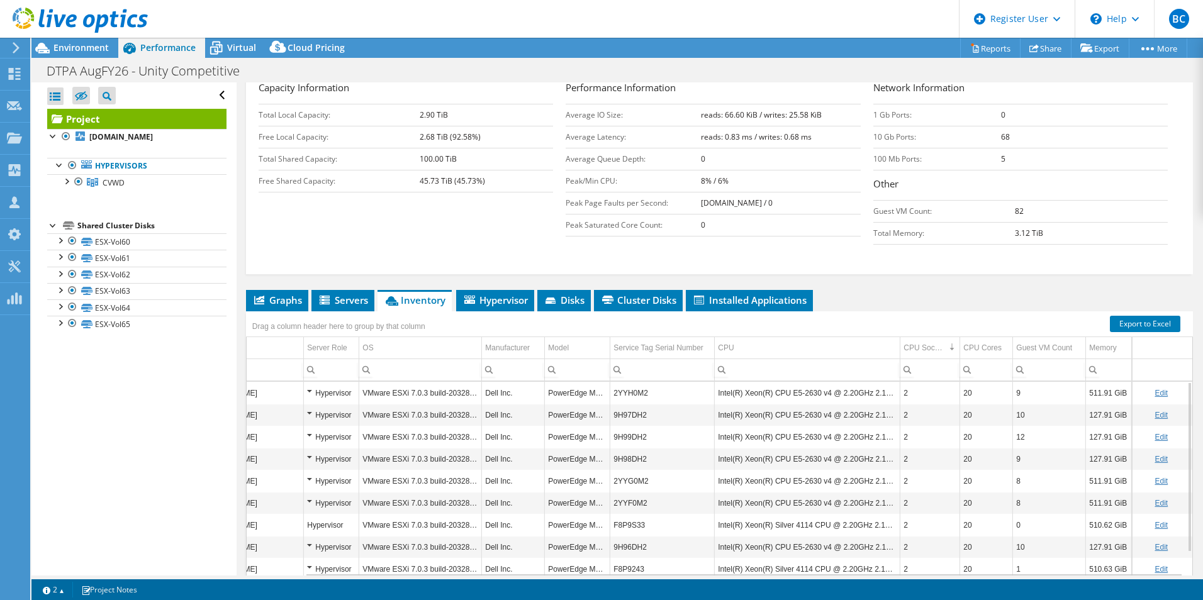
drag, startPoint x: 882, startPoint y: 269, endPoint x: 864, endPoint y: 244, distance: 31.1
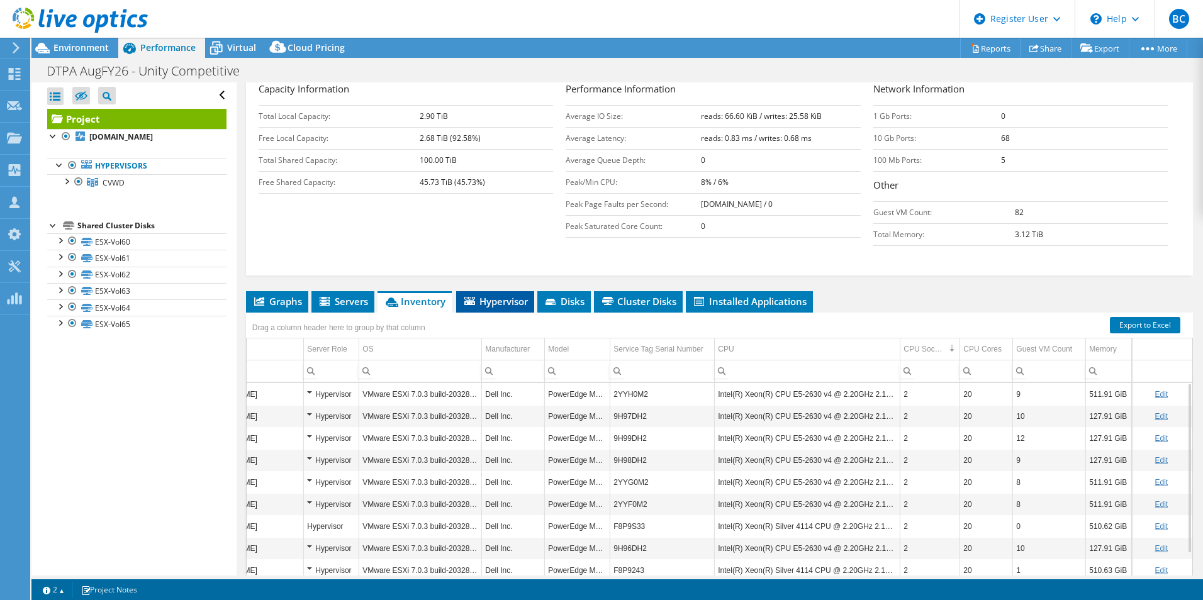
click at [489, 295] on span "Hypervisor" at bounding box center [494, 301] width 65 height 13
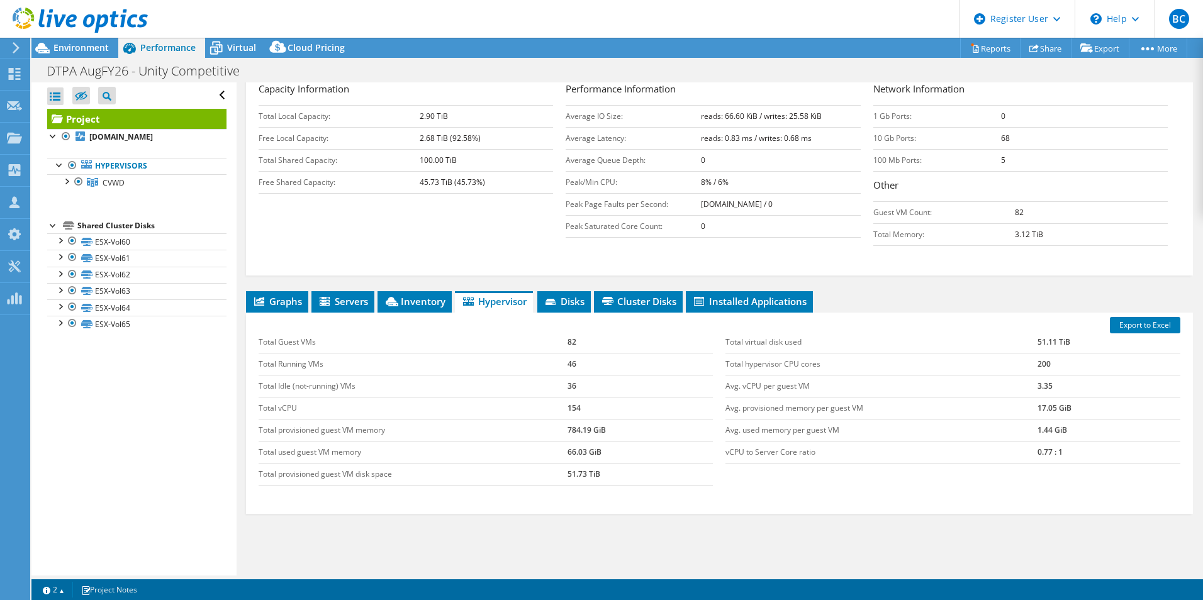
scroll to position [0, 0]
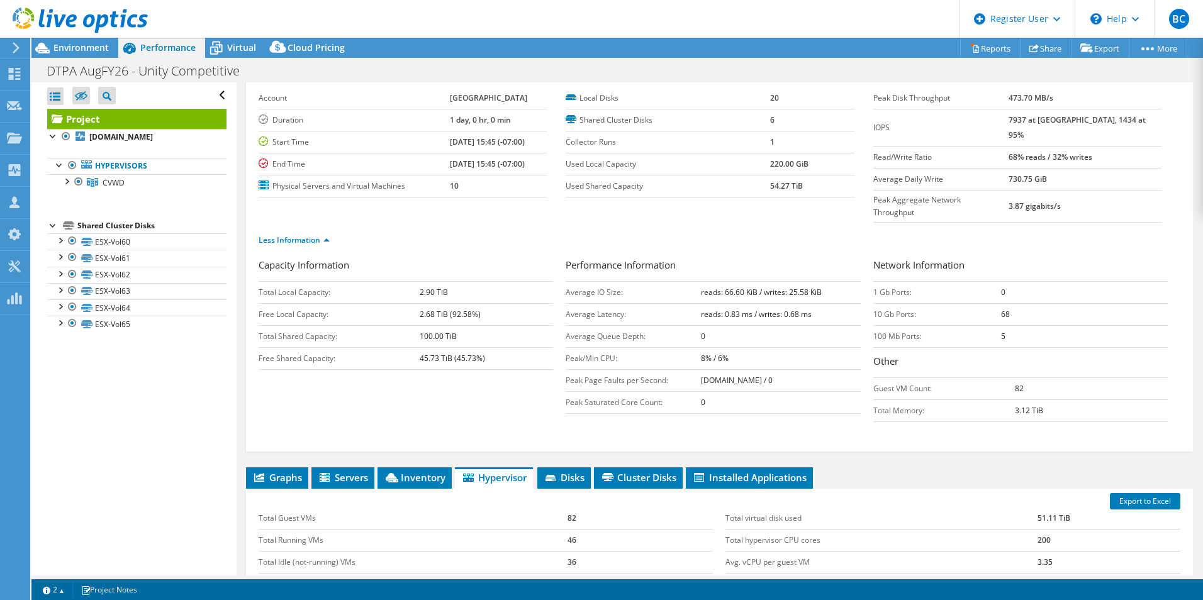
drag, startPoint x: 825, startPoint y: 270, endPoint x: 754, endPoint y: 146, distance: 143.2
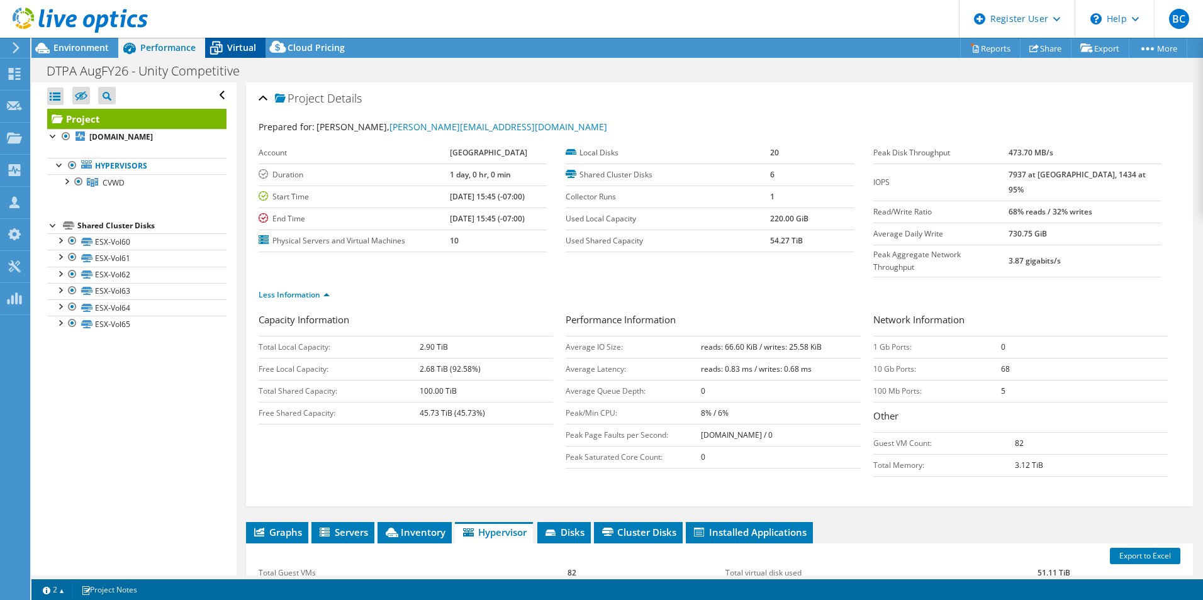
click at [243, 52] on span "Virtual" at bounding box center [241, 48] width 29 height 12
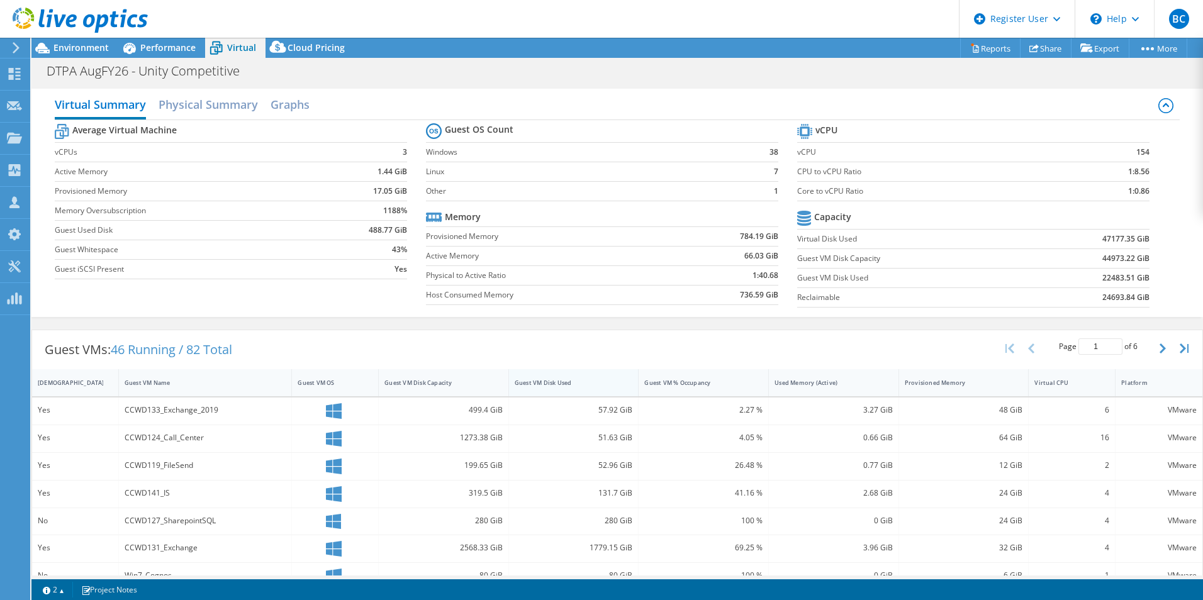
click at [543, 379] on div "Guest VM Disk Used" at bounding box center [566, 383] width 103 height 8
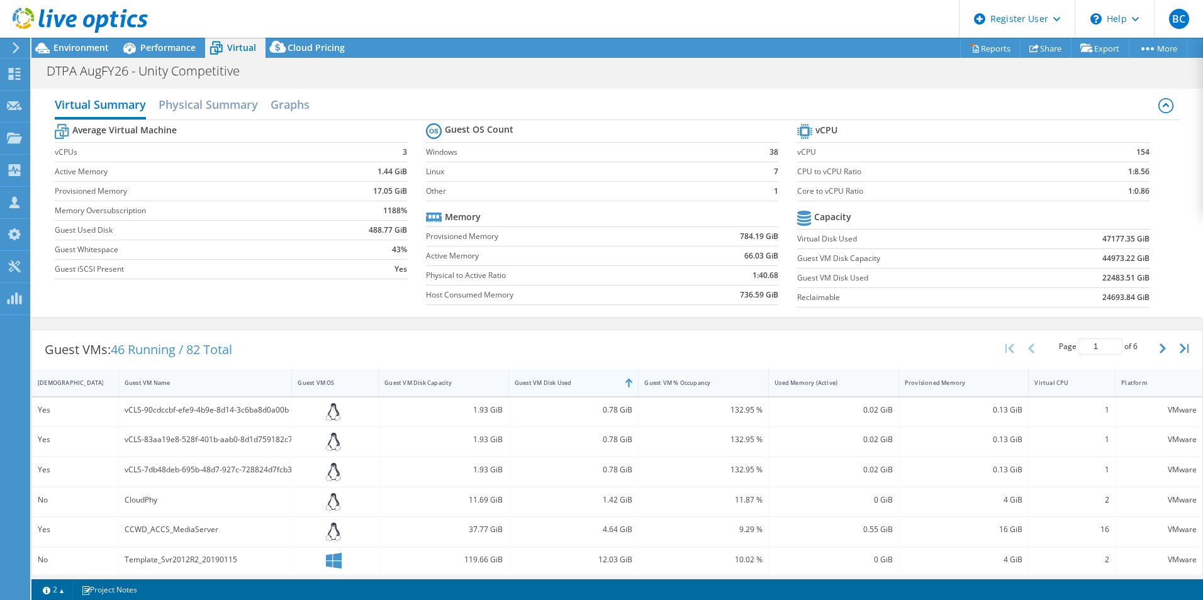
click at [560, 381] on div "Guest VM Disk Used" at bounding box center [566, 383] width 103 height 8
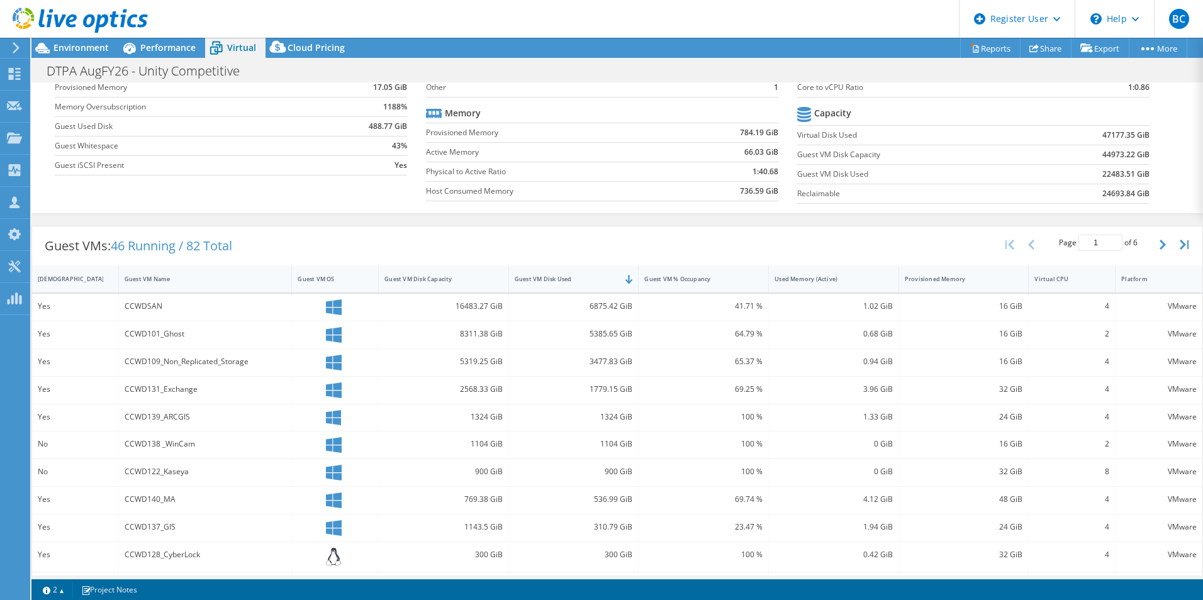
drag, startPoint x: 557, startPoint y: 358, endPoint x: 552, endPoint y: 388, distance: 30.1
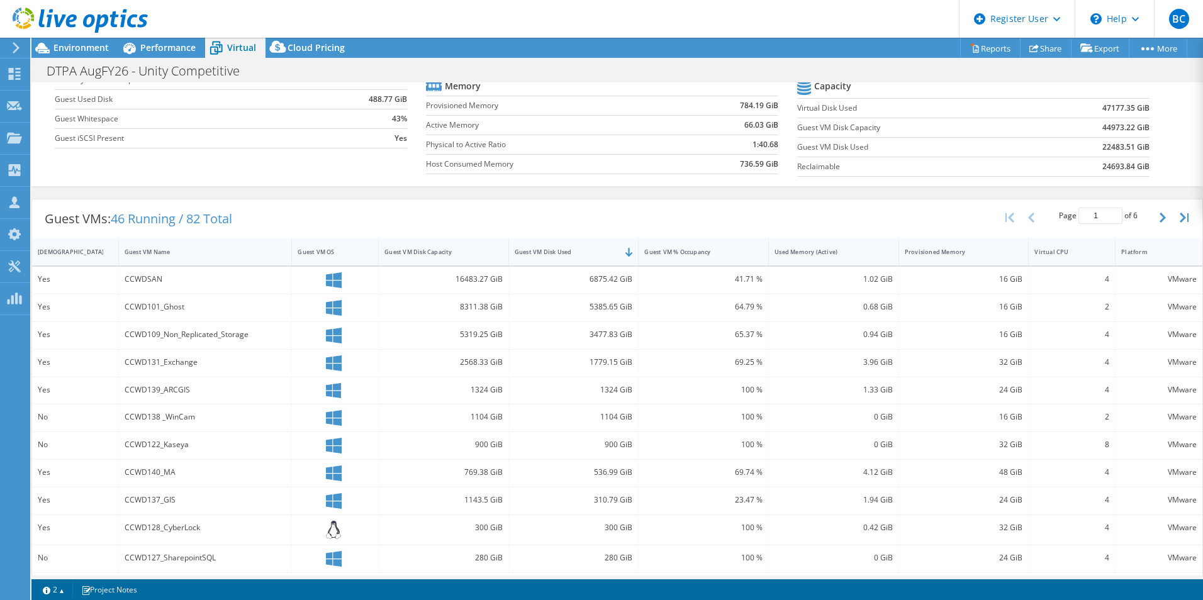
scroll to position [146, 0]
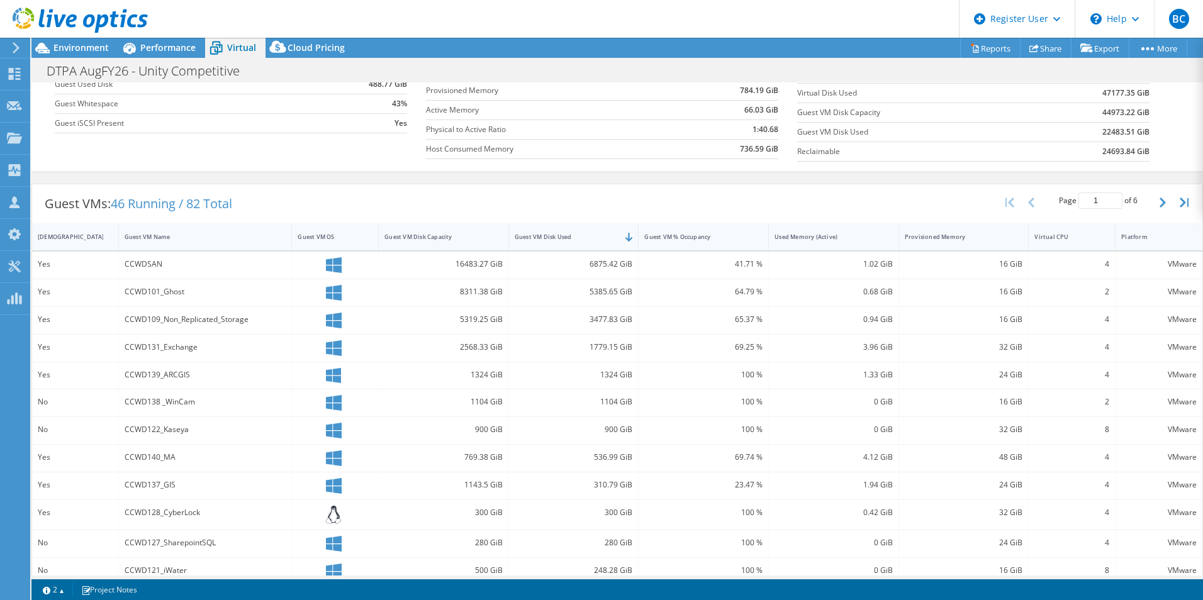
drag, startPoint x: 612, startPoint y: 385, endPoint x: 606, endPoint y: 415, distance: 30.7
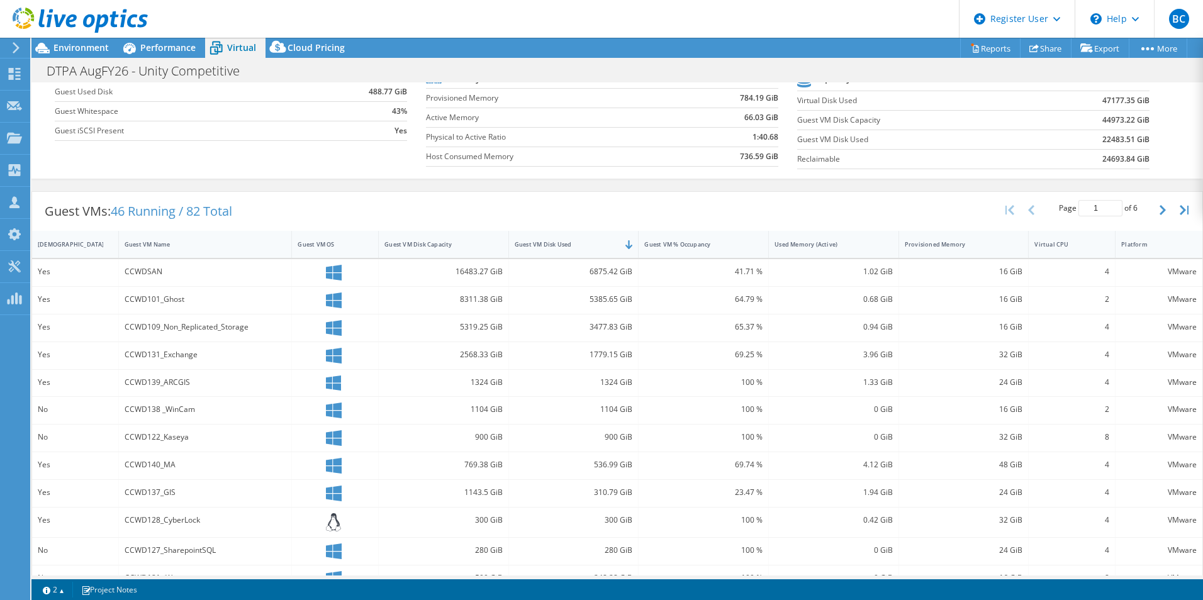
scroll to position [135, 0]
drag, startPoint x: 545, startPoint y: 396, endPoint x: 557, endPoint y: 381, distance: 18.9
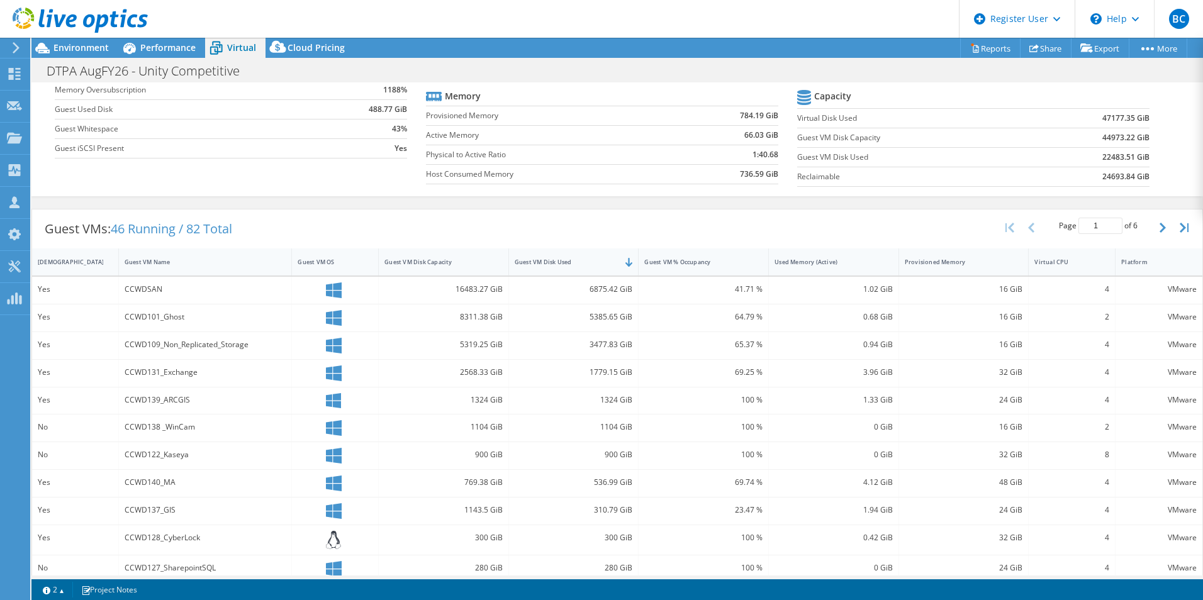
scroll to position [70, 0]
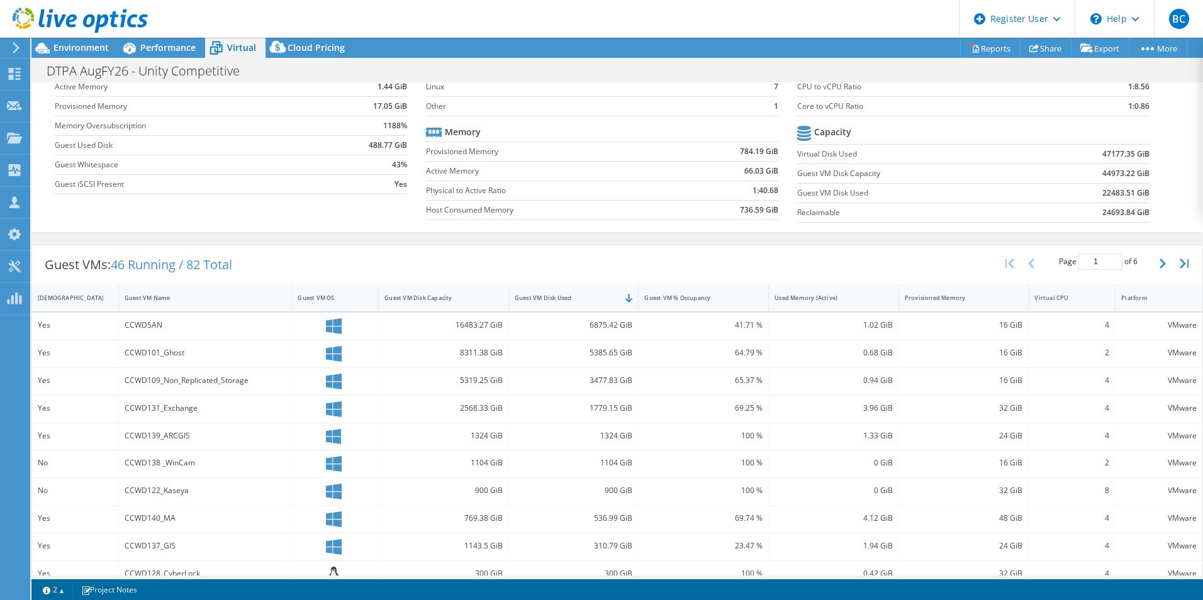
drag, startPoint x: 922, startPoint y: 447, endPoint x: 942, endPoint y: 473, distance: 32.3
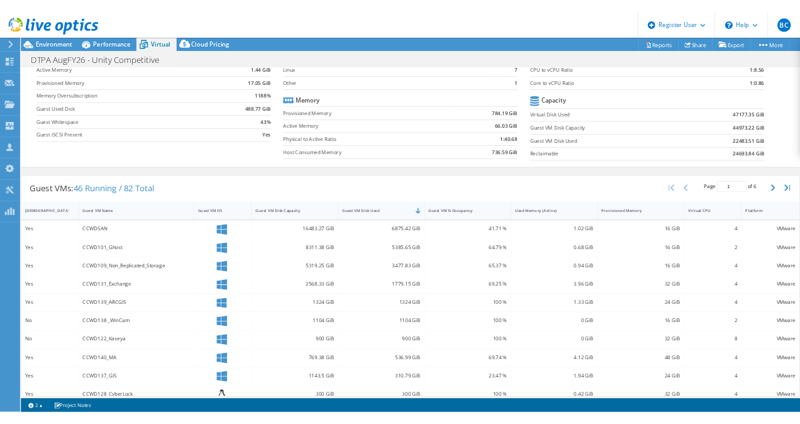
scroll to position [91, 0]
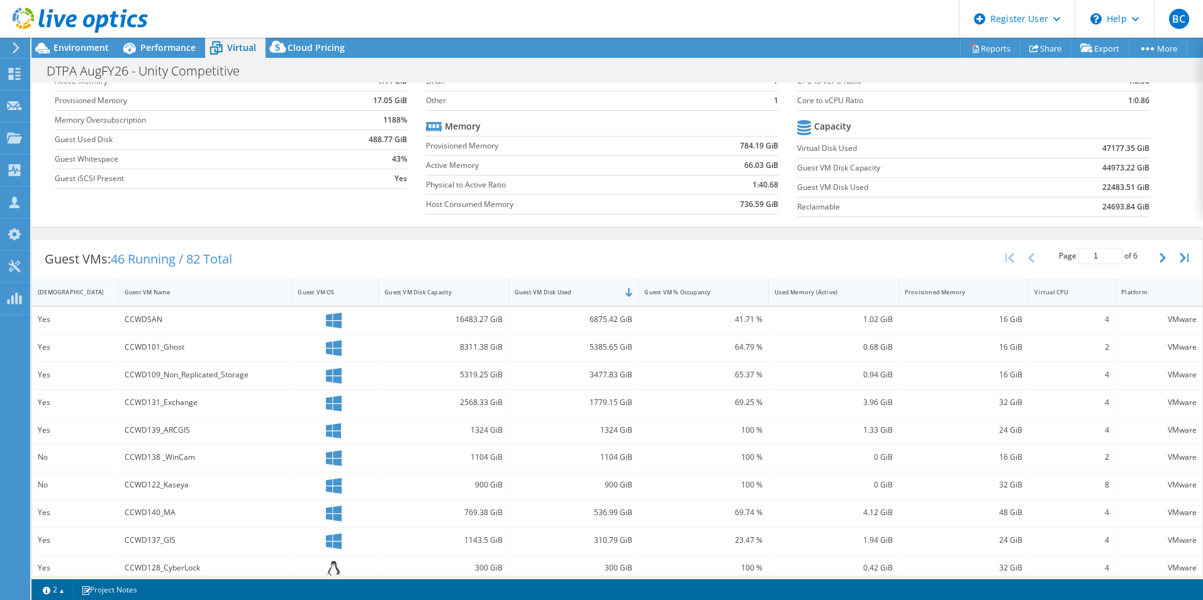
click at [1082, 293] on div "Virtual CPU" at bounding box center [1064, 292] width 60 height 8
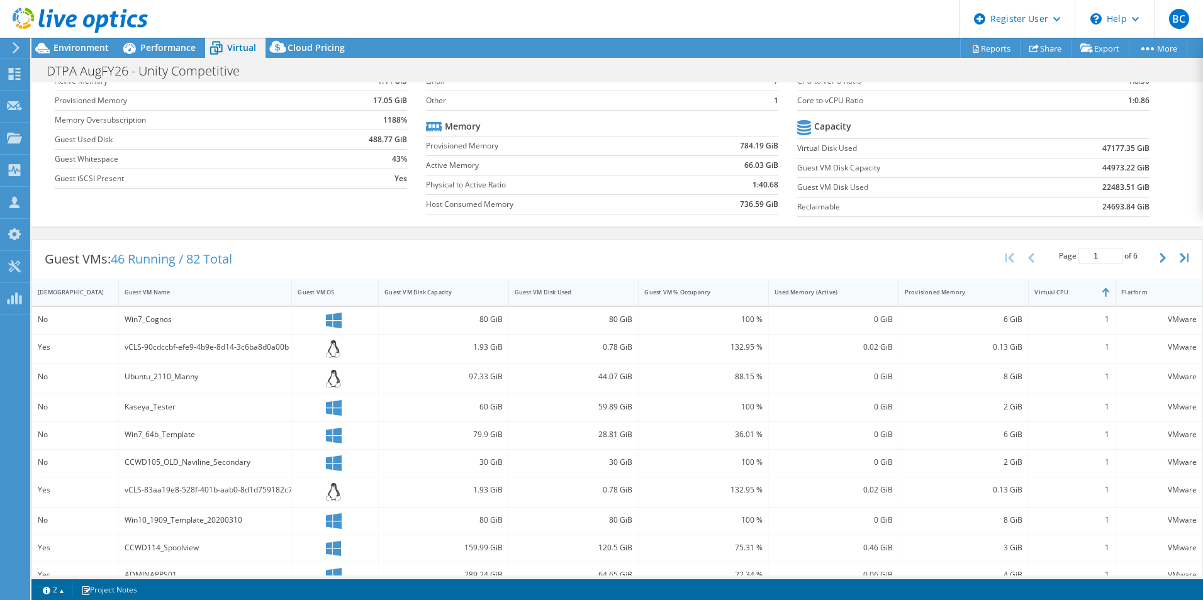
click at [1082, 293] on div "Virtual CPU" at bounding box center [1064, 292] width 60 height 8
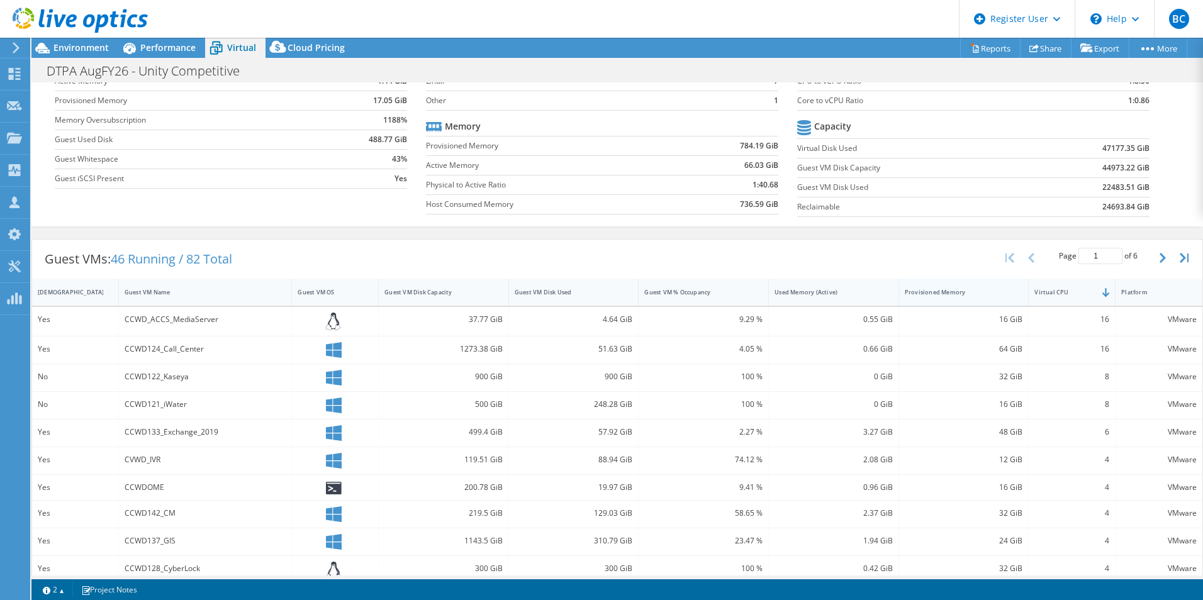
click at [968, 290] on div "Provisioned Memory" at bounding box center [956, 292] width 103 height 8
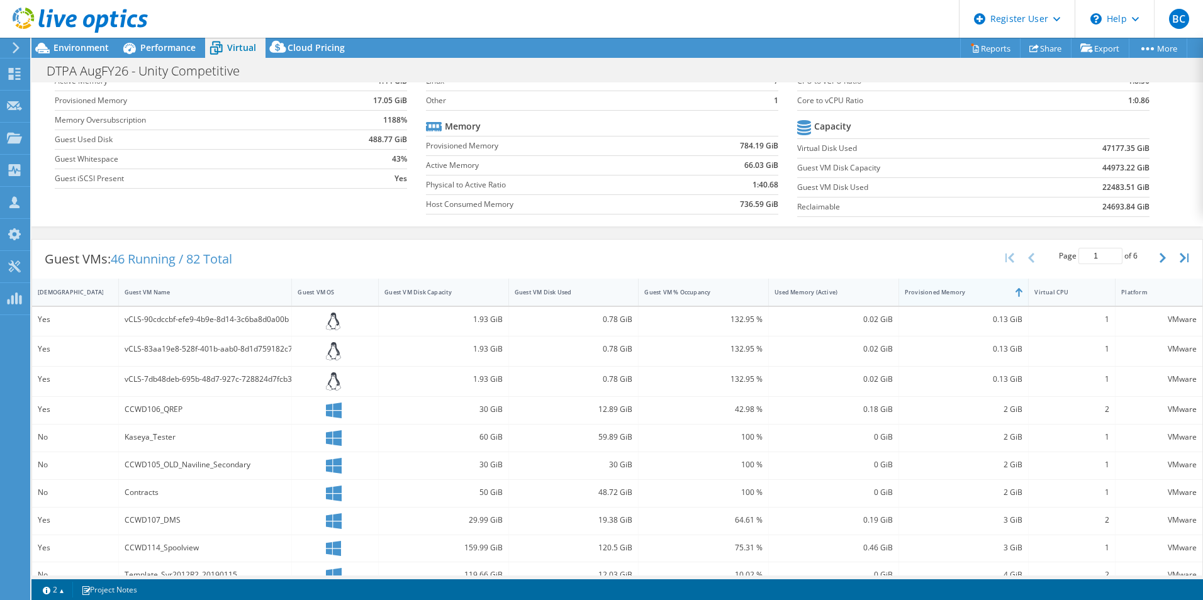
click at [968, 290] on div "Provisioned Memory" at bounding box center [956, 292] width 103 height 8
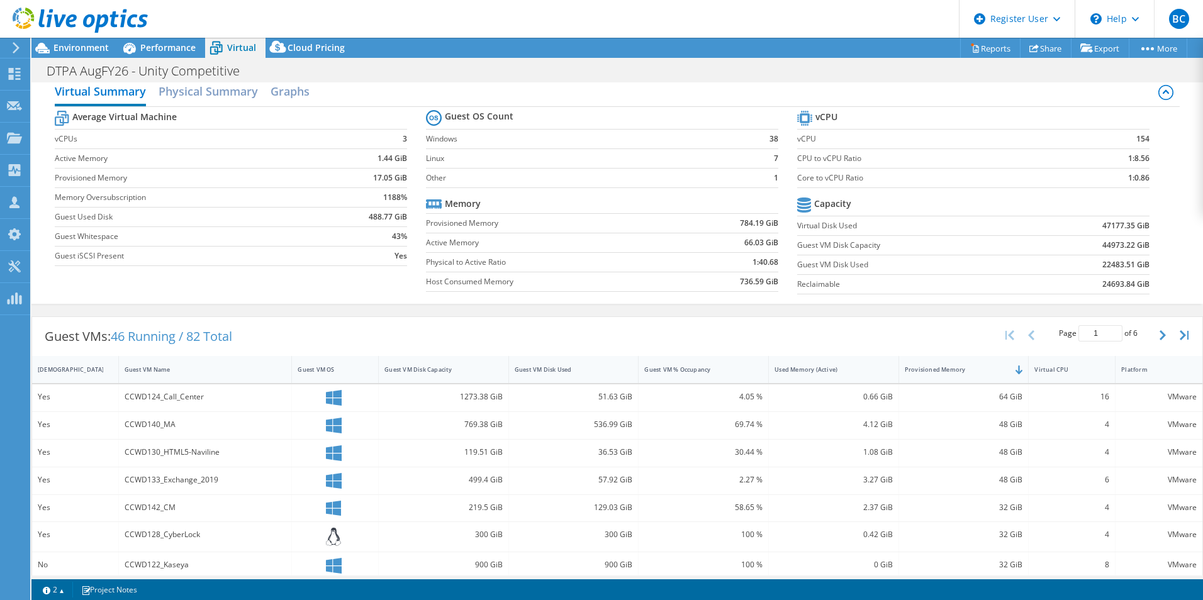
scroll to position [0, 0]
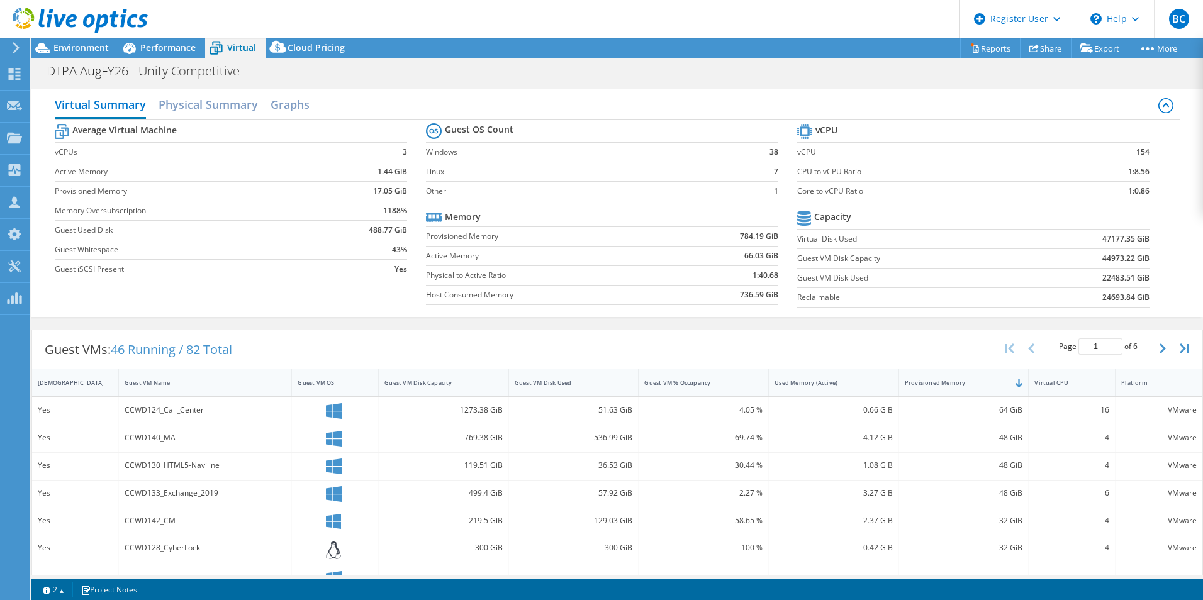
drag, startPoint x: 604, startPoint y: 259, endPoint x: 577, endPoint y: 186, distance: 78.4
click at [217, 106] on h2 "Physical Summary" at bounding box center [208, 106] width 99 height 28
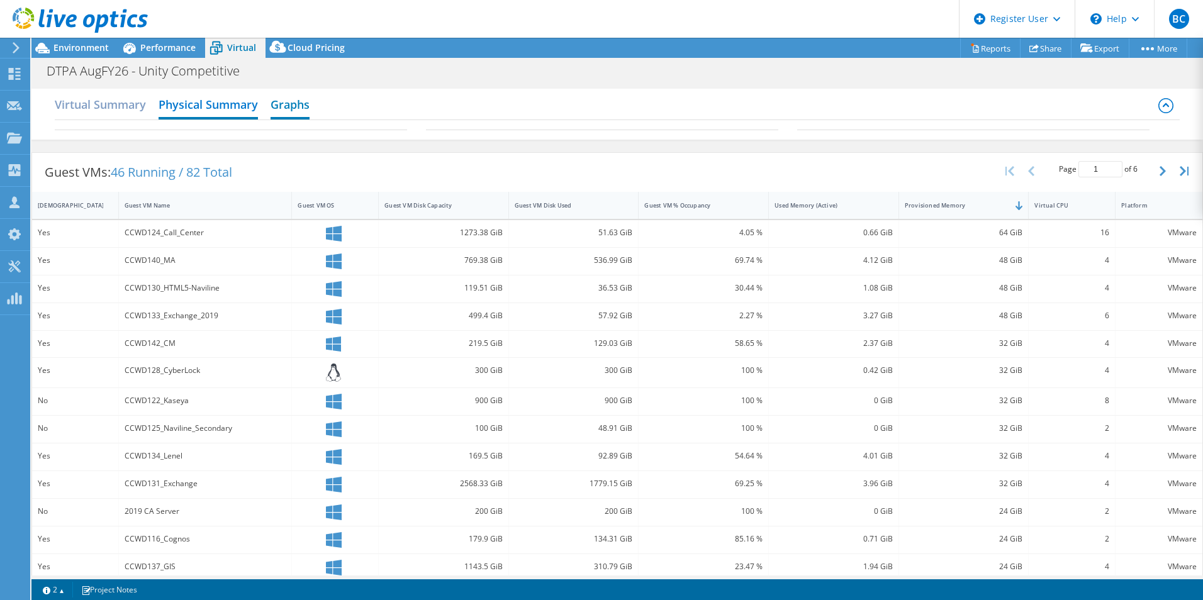
click at [289, 108] on h2 "Graphs" at bounding box center [290, 106] width 39 height 28
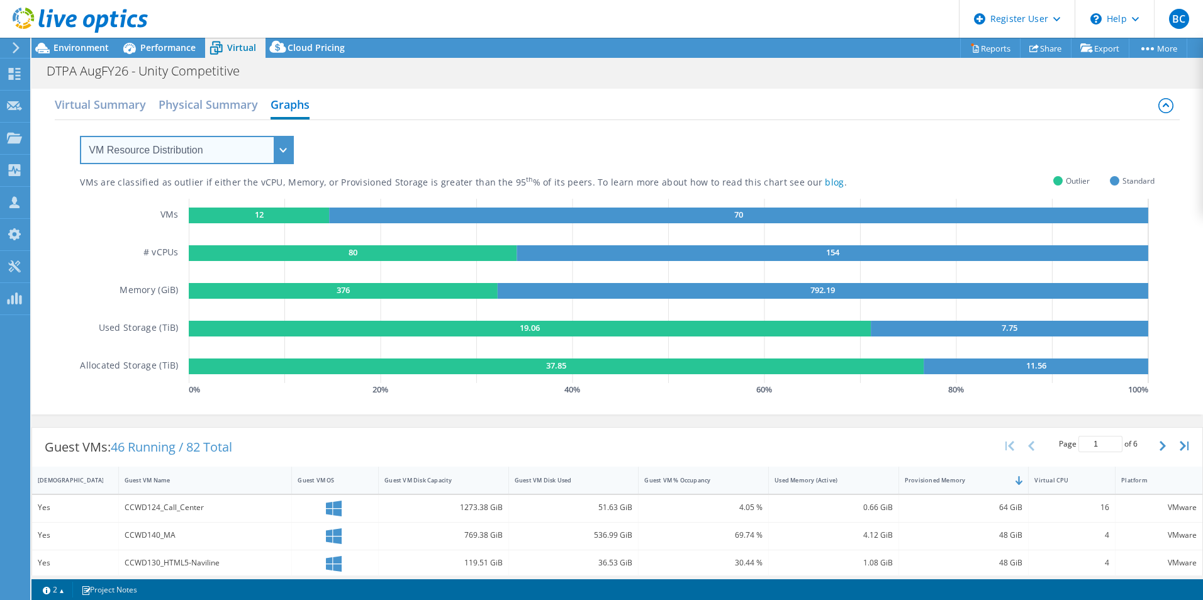
click at [171, 147] on select "VM Resource Distribution Provisioning Contrast Over Provisioning" at bounding box center [187, 150] width 214 height 28
select select "Over Provisioning"
click at [80, 136] on select "VM Resource Distribution Provisioning Contrast Over Provisioning" at bounding box center [187, 150] width 214 height 28
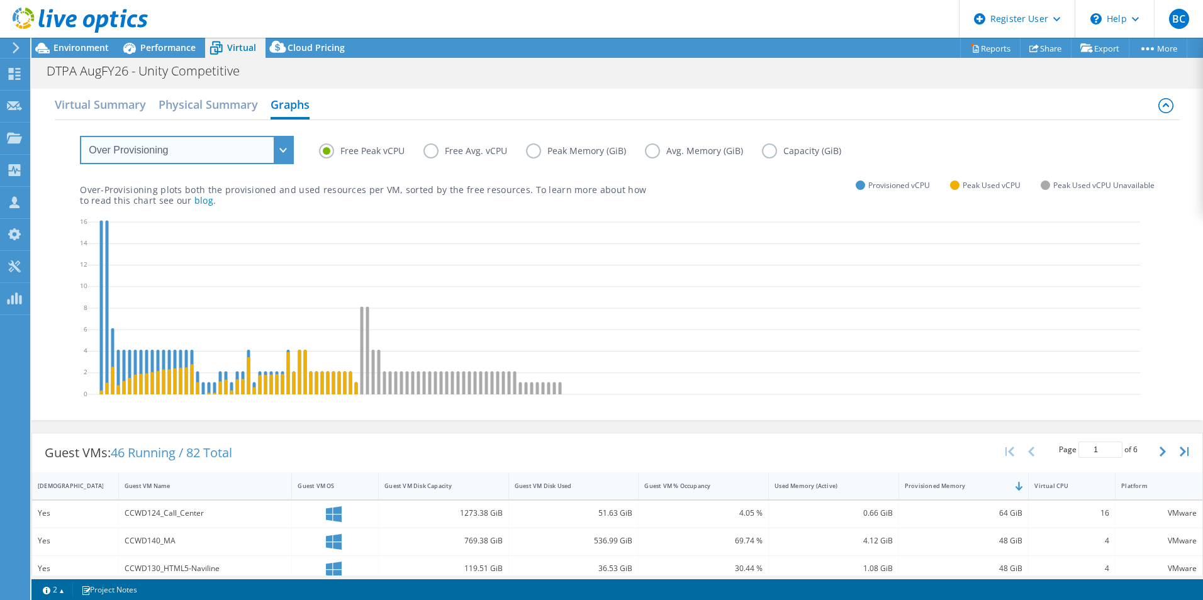
click at [210, 157] on select "VM Resource Distribution Provisioning Contrast Over Provisioning" at bounding box center [187, 150] width 214 height 28
click at [188, 106] on h2 "Physical Summary" at bounding box center [208, 106] width 99 height 28
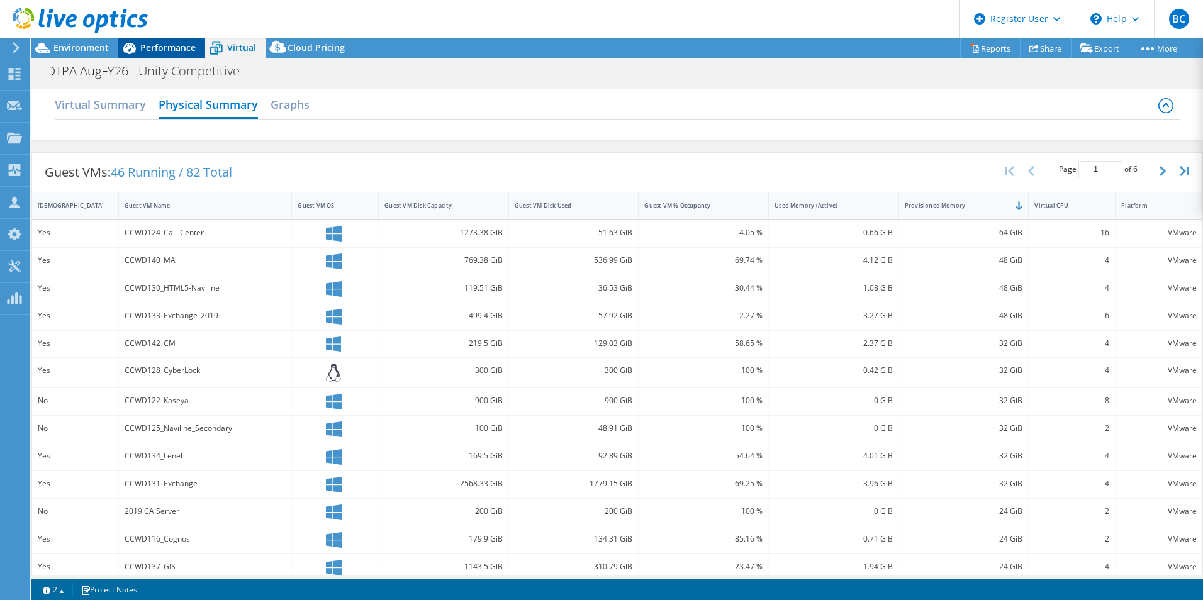
click at [180, 43] on span "Performance" at bounding box center [167, 48] width 55 height 12
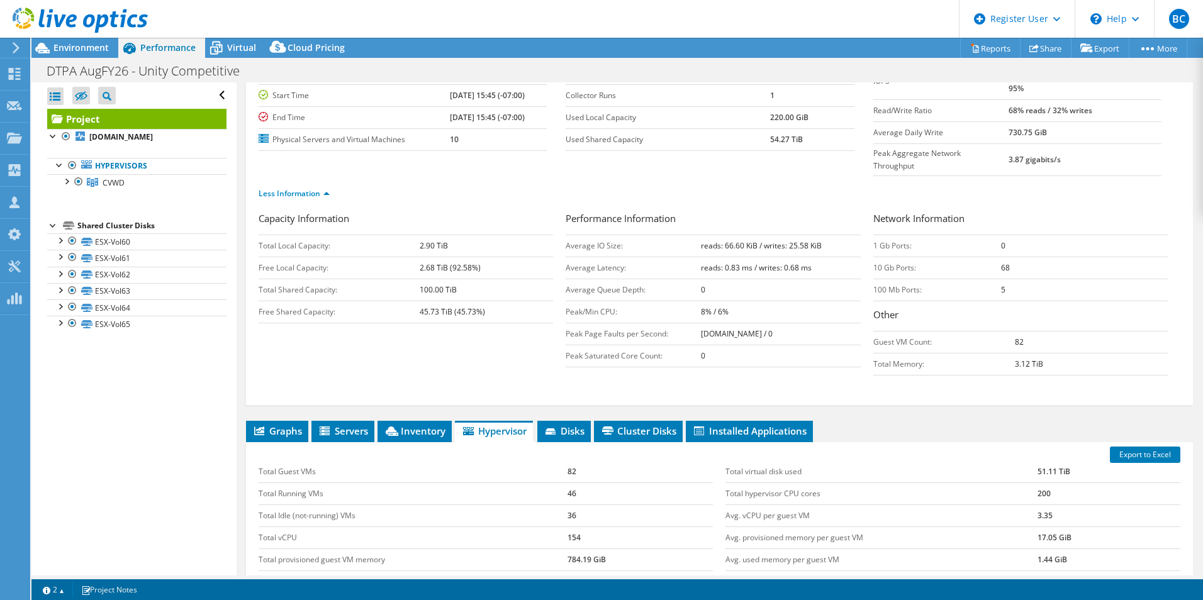
scroll to position [198, 0]
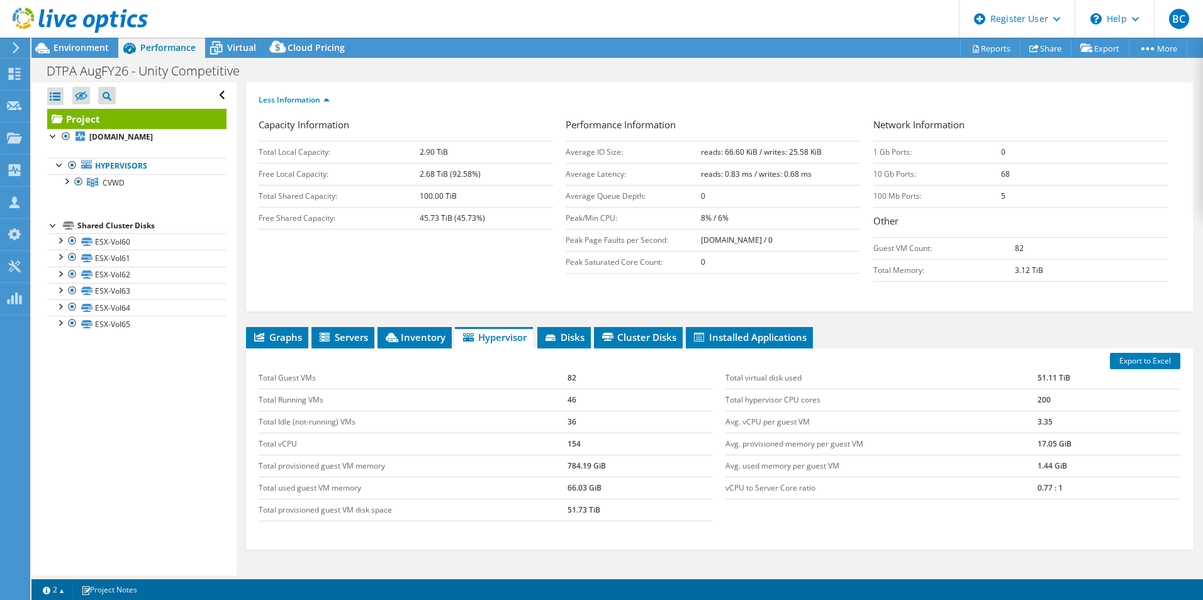
drag, startPoint x: 388, startPoint y: 367, endPoint x: 379, endPoint y: 421, distance: 54.8
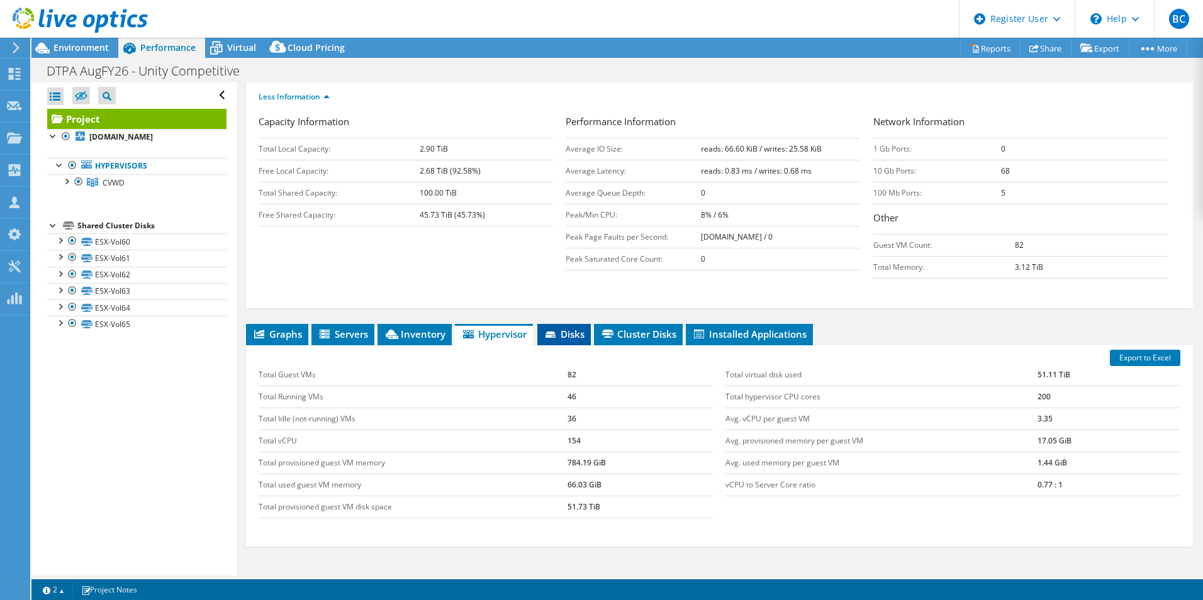
click at [556, 324] on li "Disks" at bounding box center [563, 334] width 53 height 21
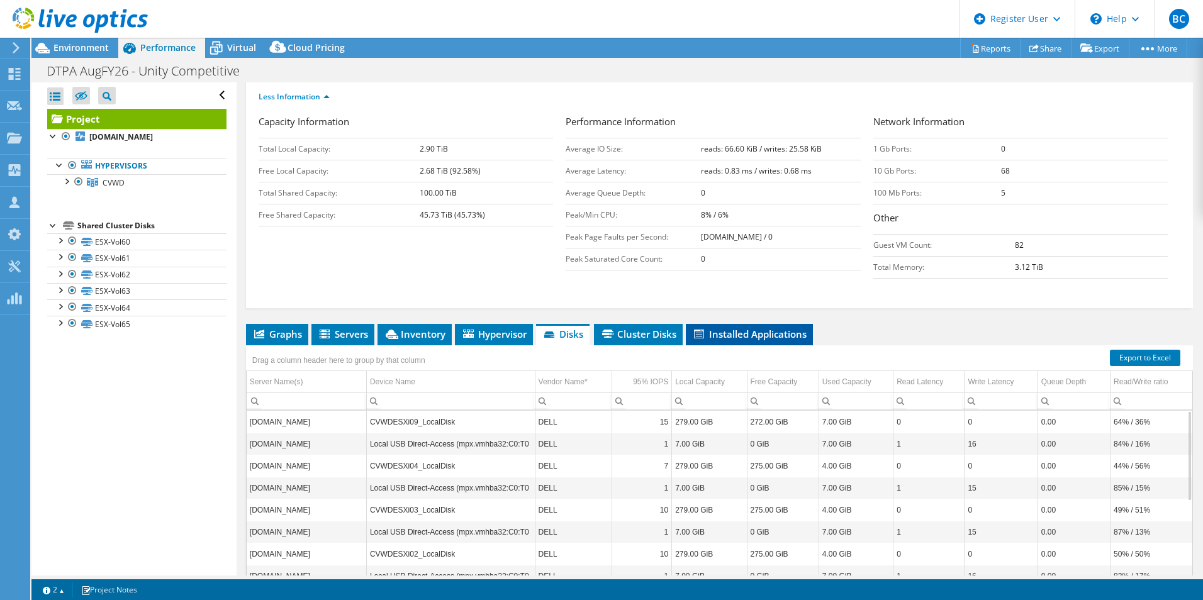
click at [730, 328] on span "Installed Applications" at bounding box center [749, 334] width 115 height 13
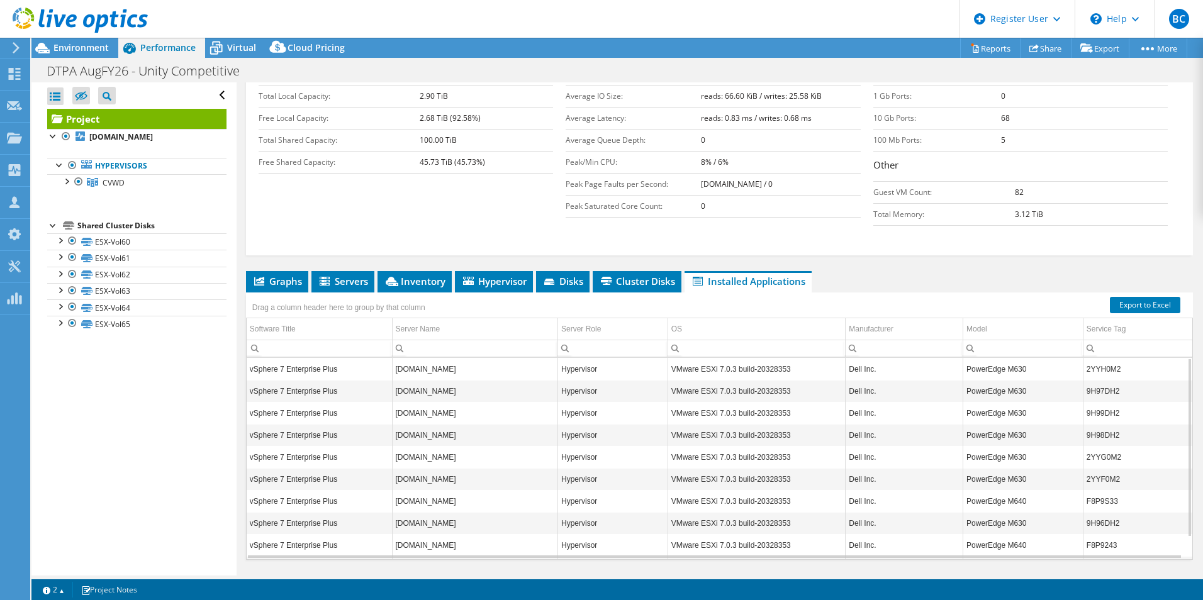
scroll to position [258, 0]
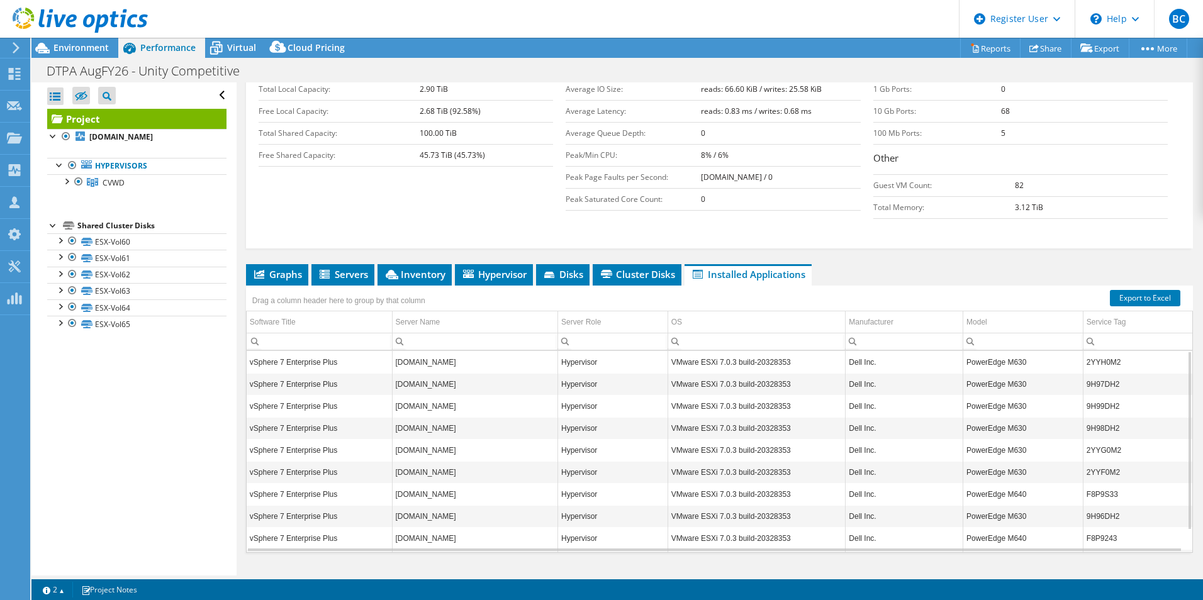
drag, startPoint x: 307, startPoint y: 437, endPoint x: 317, endPoint y: 481, distance: 45.2
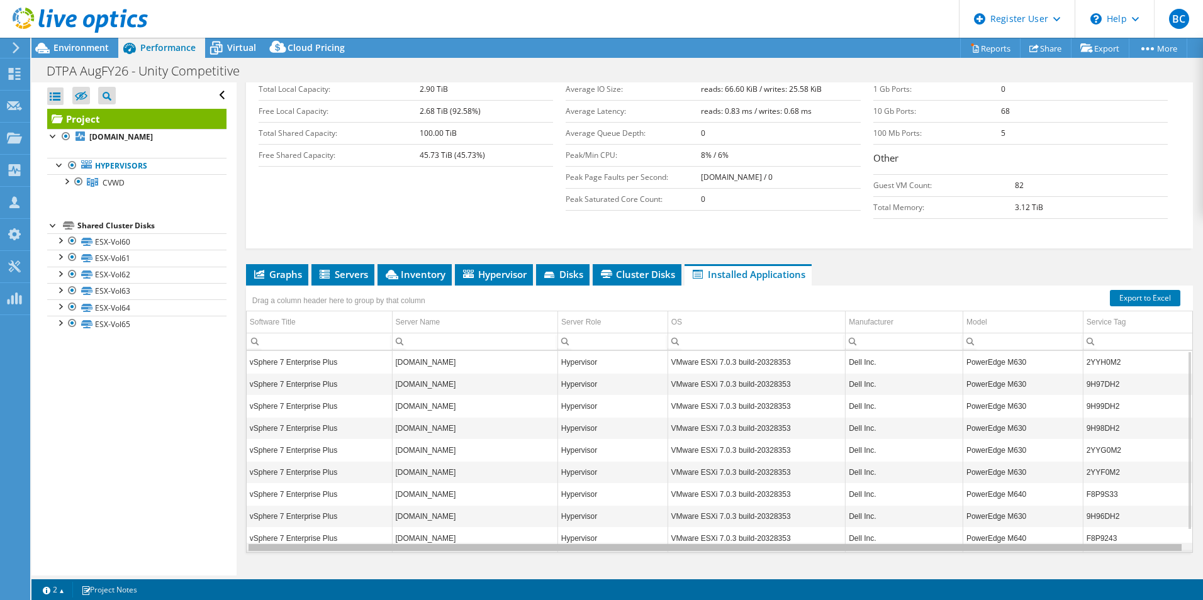
scroll to position [0, 0]
drag, startPoint x: 603, startPoint y: 525, endPoint x: 506, endPoint y: 544, distance: 98.8
click at [506, 544] on body "BC Dell User Brendan Clayton Brendan.Clayton@dell.com Dell My Profile Log Out \…" at bounding box center [601, 300] width 1203 height 600
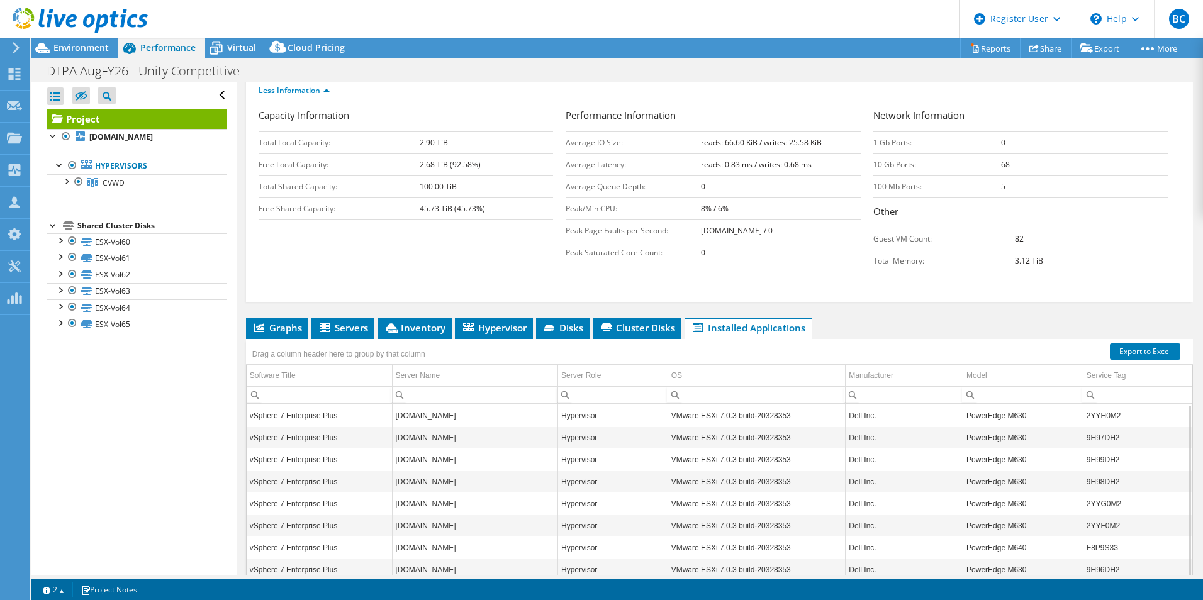
drag, startPoint x: 488, startPoint y: 502, endPoint x: 485, endPoint y: 521, distance: 19.1
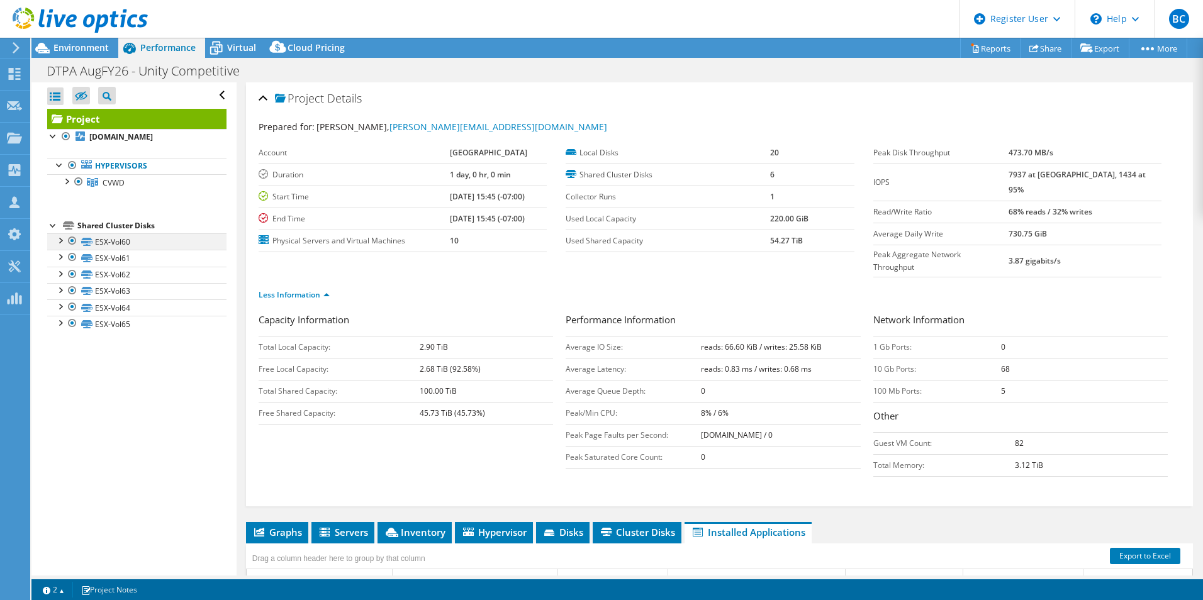
click at [62, 245] on div at bounding box center [59, 239] width 13 height 13
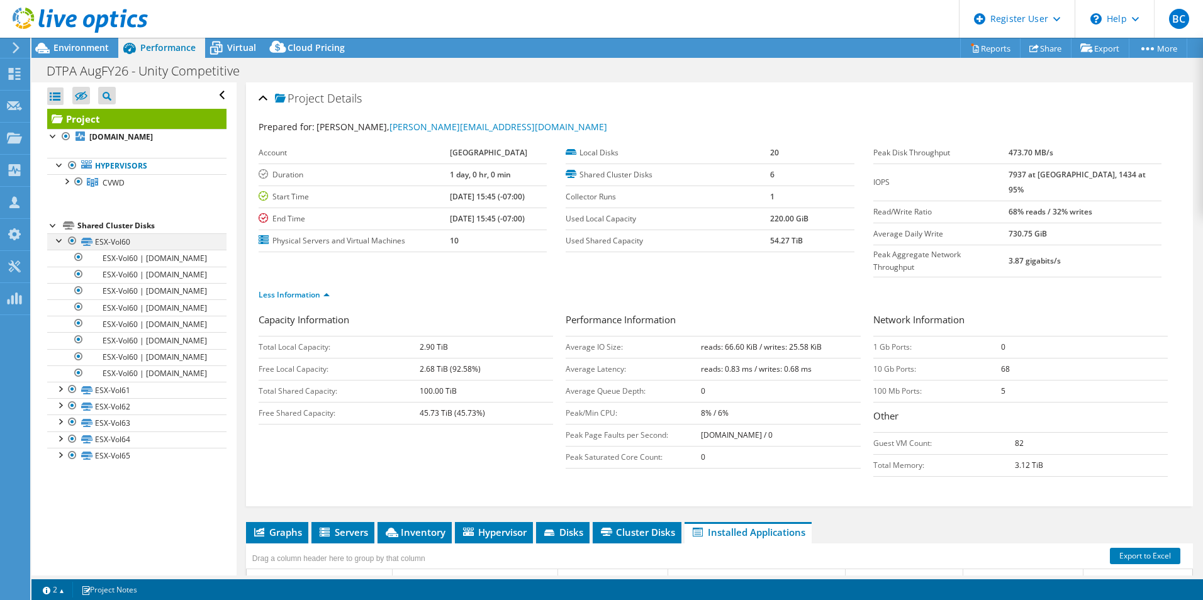
click at [62, 245] on div at bounding box center [59, 239] width 13 height 13
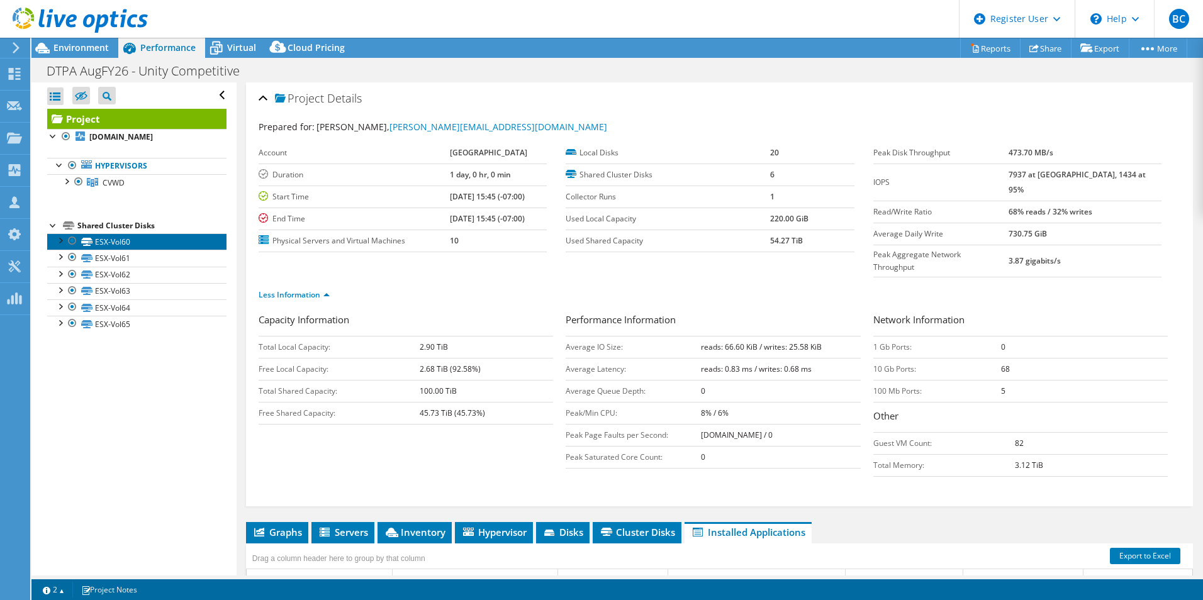
click at [96, 239] on link "ESX-Vol60" at bounding box center [136, 241] width 179 height 16
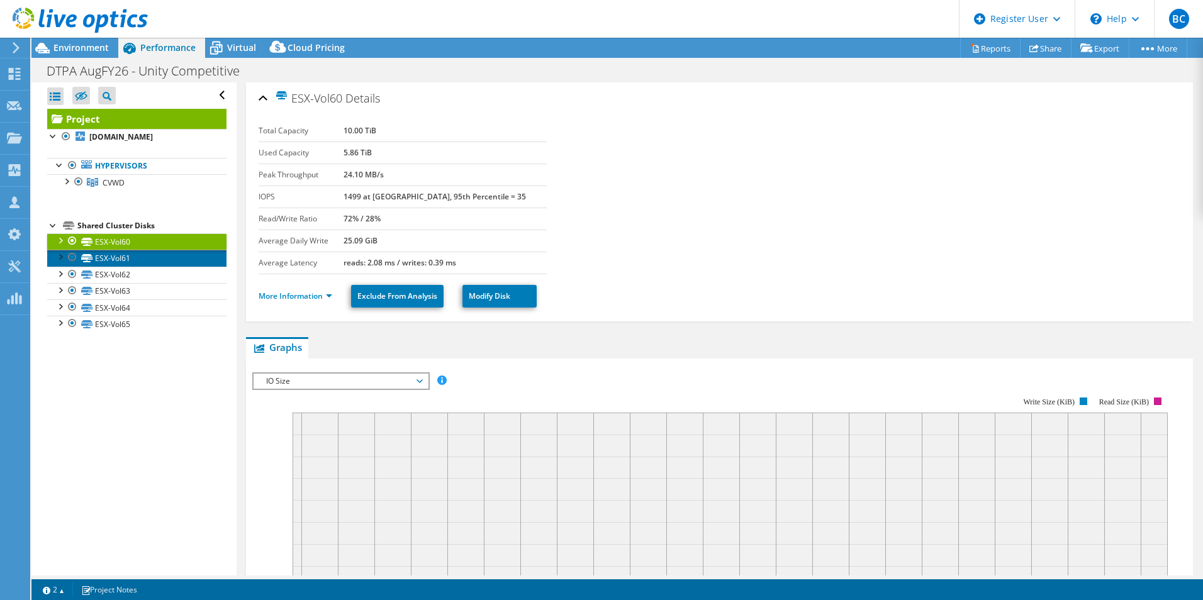
click at [115, 259] on link "ESX-Vol61" at bounding box center [136, 258] width 179 height 16
click at [298, 379] on span "IO Size" at bounding box center [341, 381] width 162 height 15
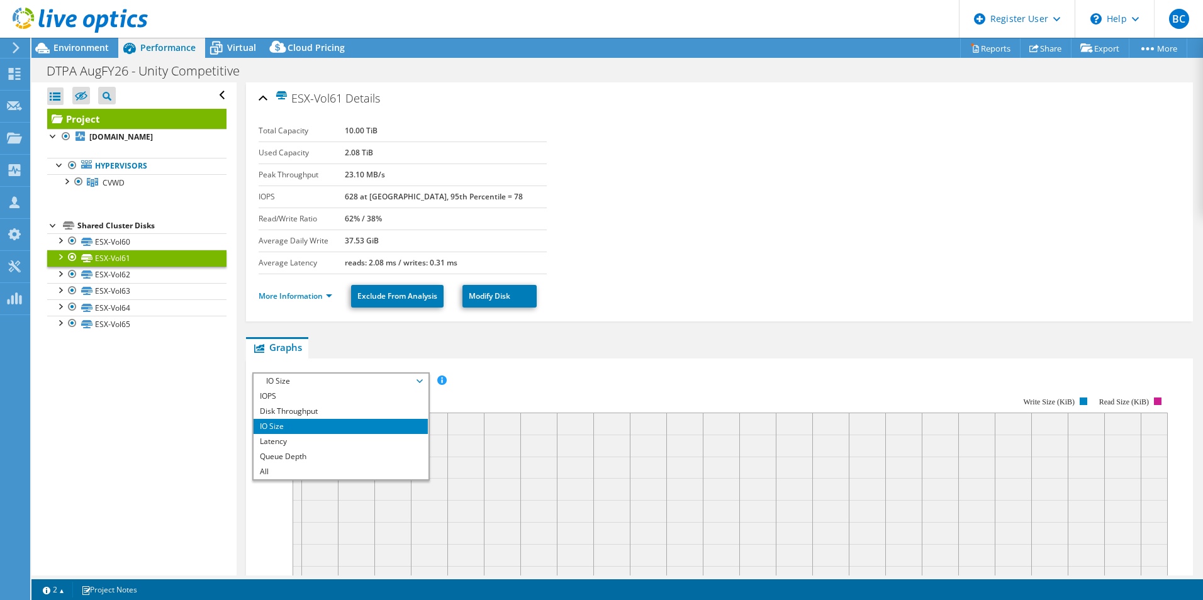
click at [298, 381] on span "IO Size" at bounding box center [341, 381] width 162 height 15
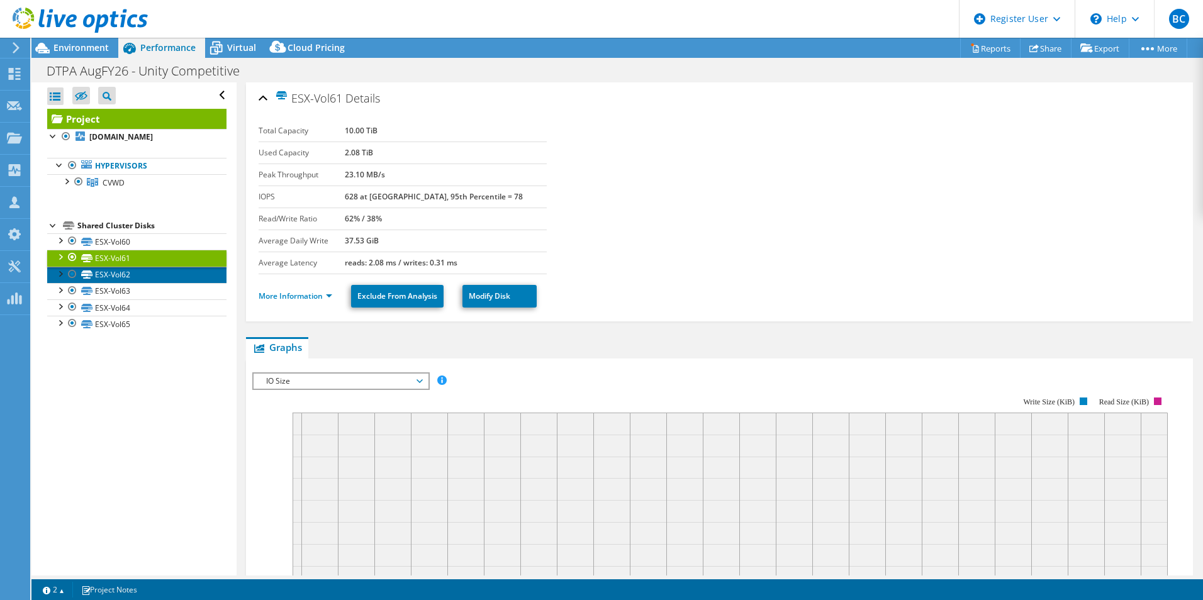
click at [148, 280] on link "ESX-Vol62" at bounding box center [136, 275] width 179 height 16
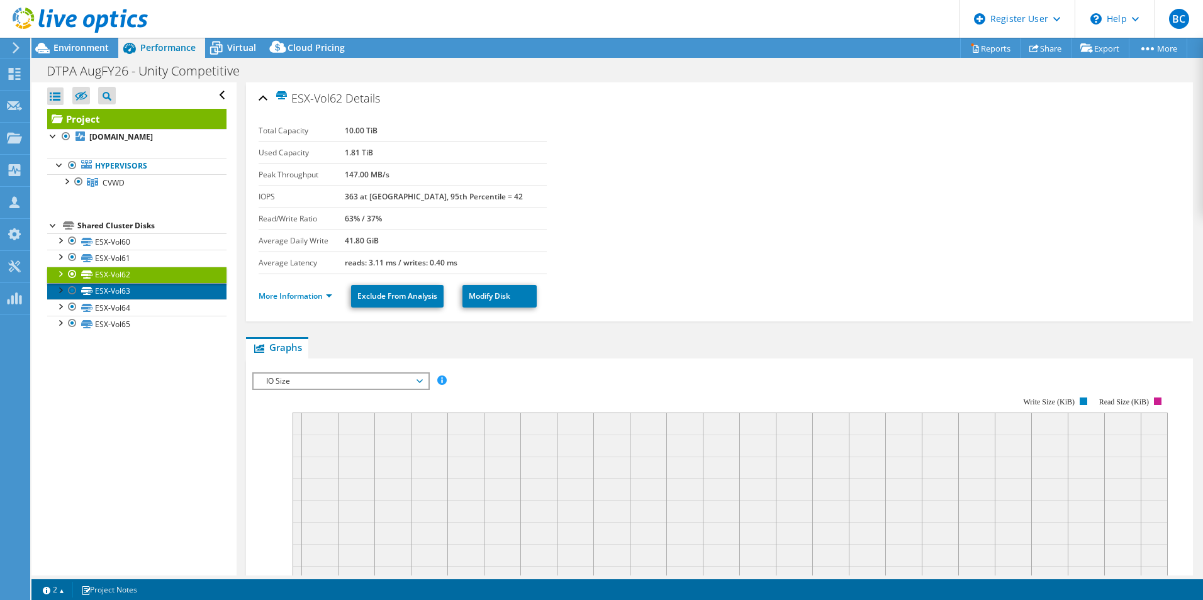
click at [137, 292] on link "ESX-Vol63" at bounding box center [136, 291] width 179 height 16
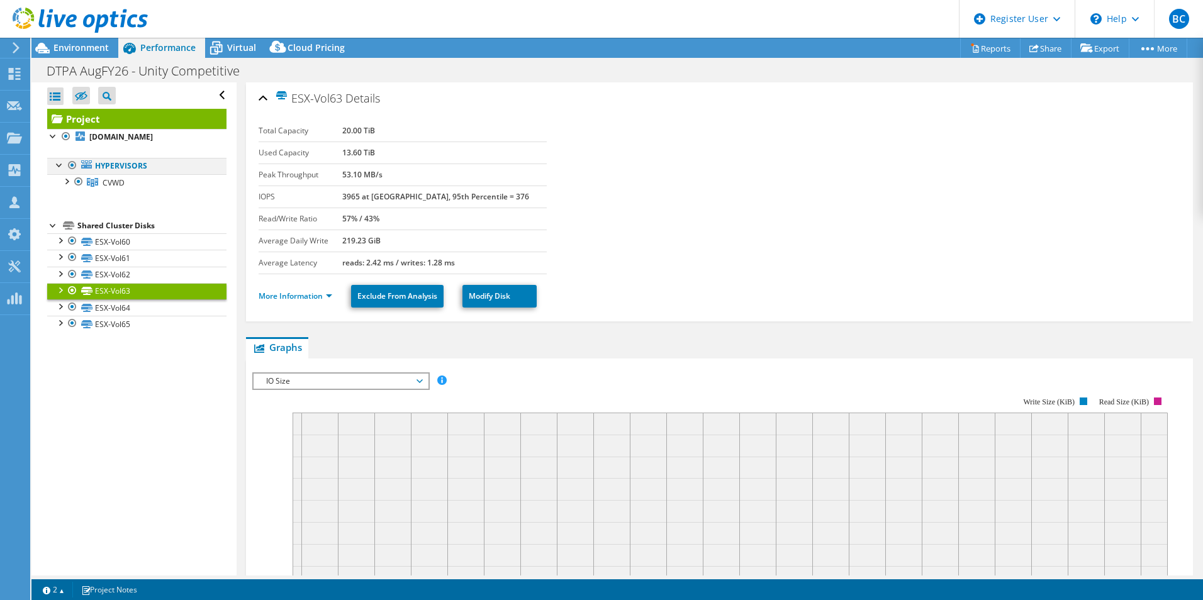
click at [60, 160] on div at bounding box center [59, 164] width 13 height 13
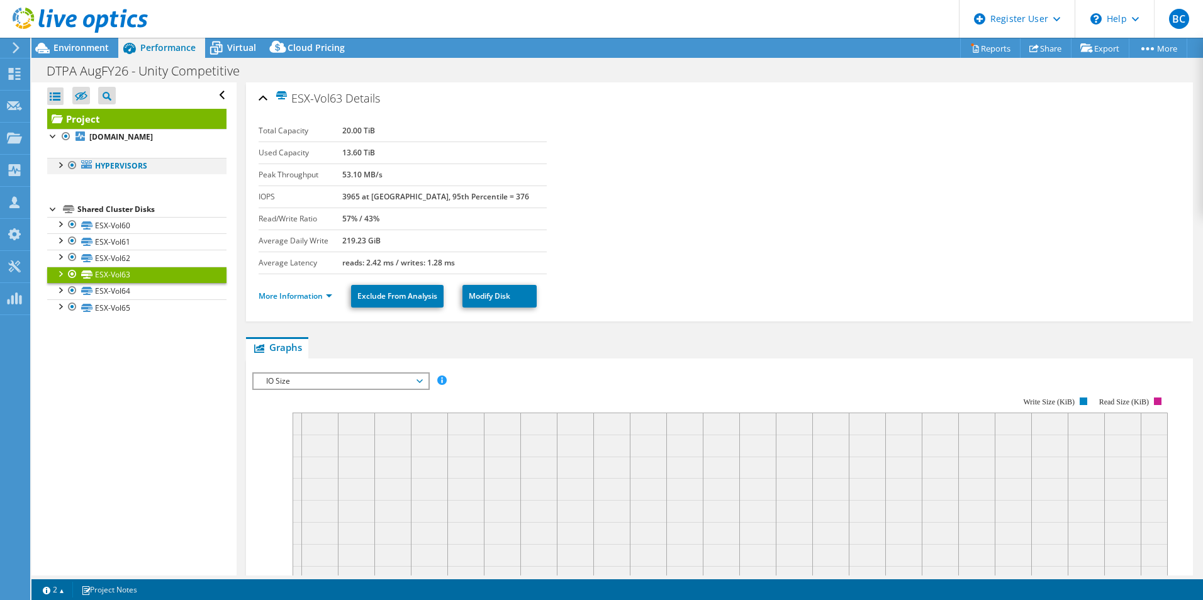
click at [60, 160] on div at bounding box center [59, 164] width 13 height 13
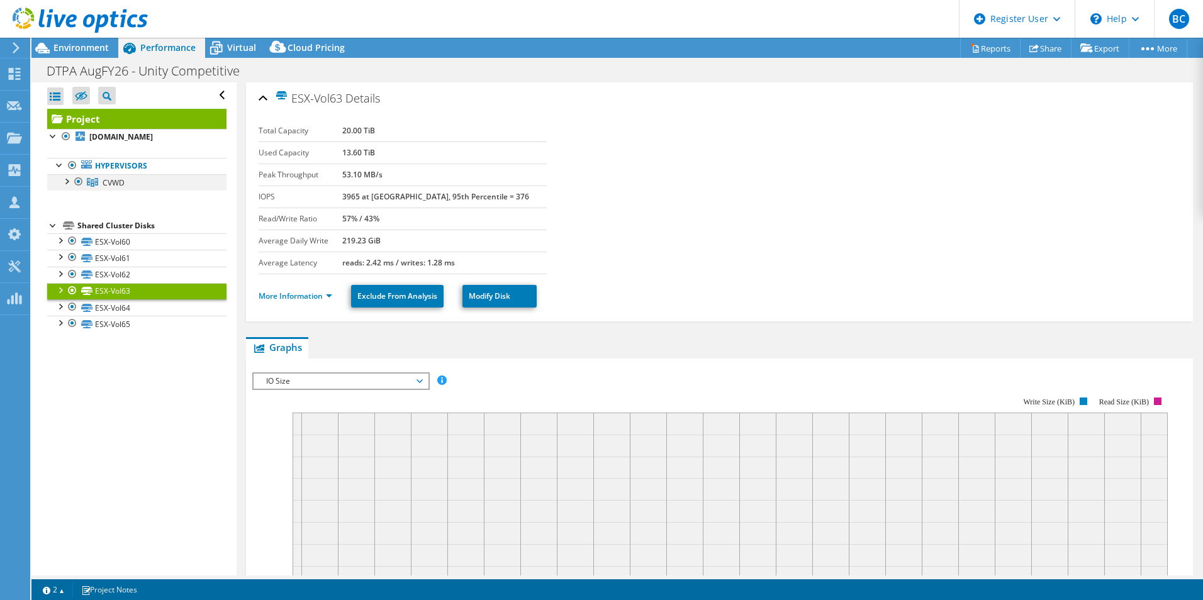
click at [63, 181] on div at bounding box center [66, 180] width 13 height 13
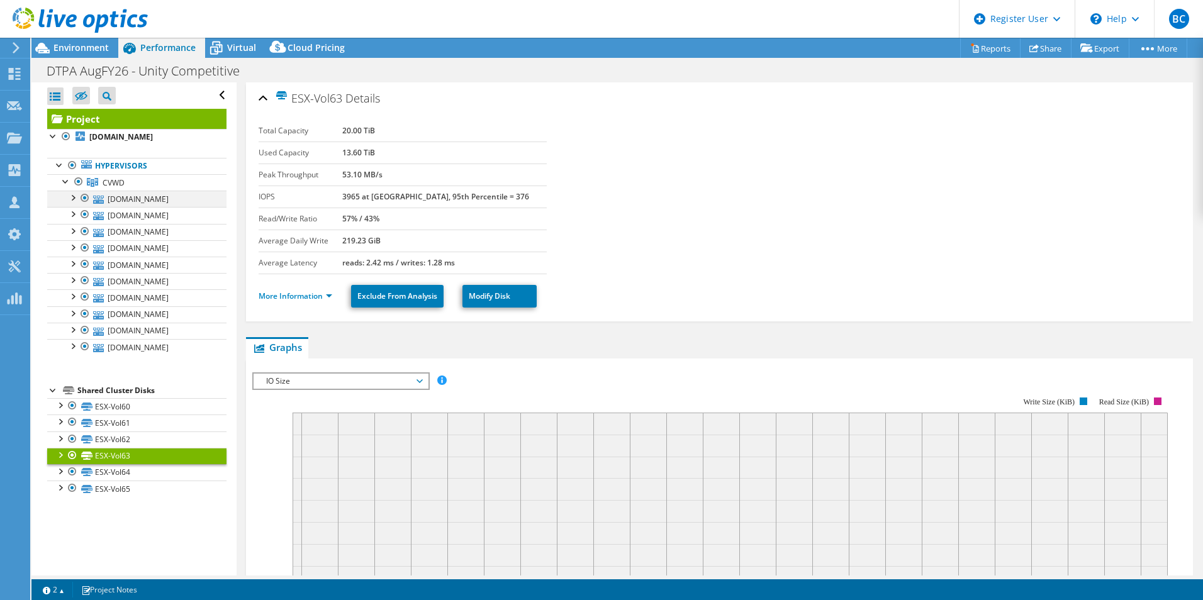
click at [74, 200] on div at bounding box center [72, 197] width 13 height 13
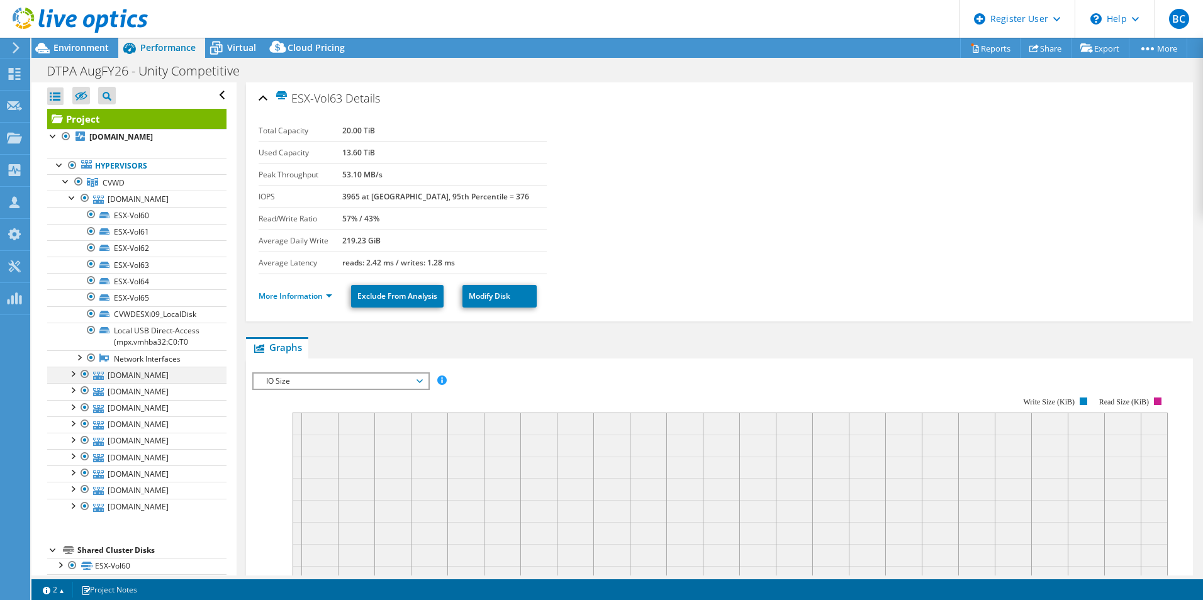
click at [72, 375] on div at bounding box center [72, 373] width 13 height 13
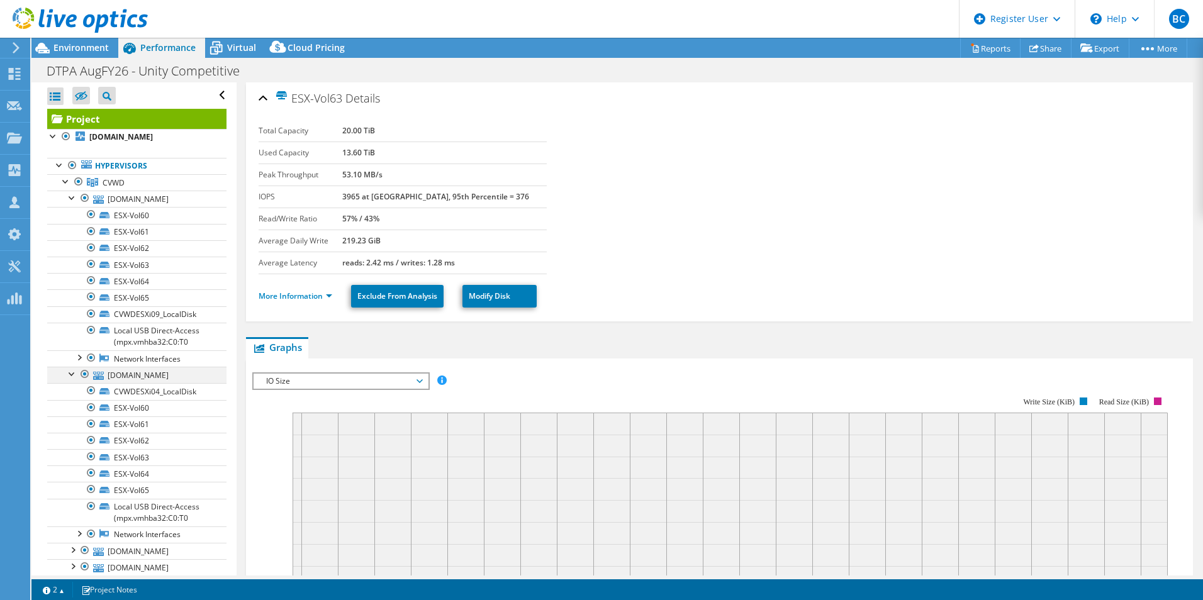
click at [72, 375] on div at bounding box center [72, 373] width 13 height 13
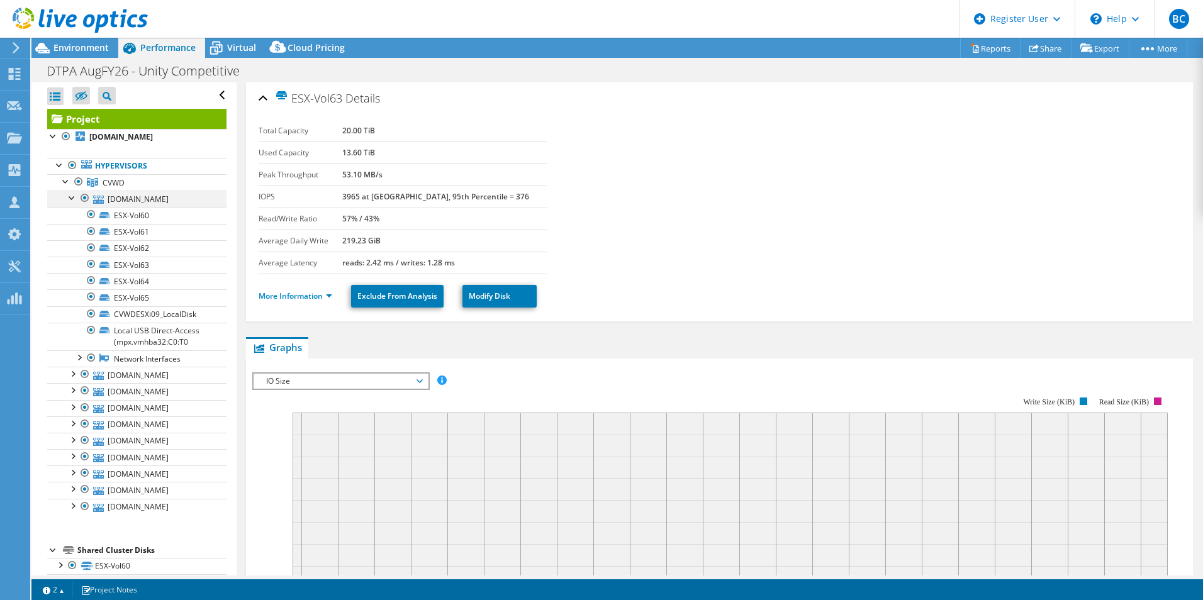
click at [70, 194] on div at bounding box center [72, 197] width 13 height 13
